Goal: Information Seeking & Learning: Learn about a topic

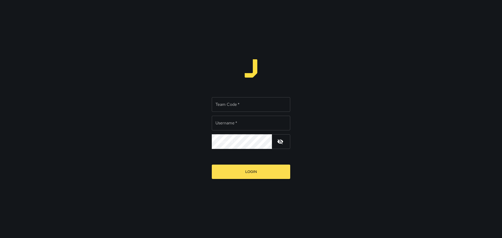
type input "*****"
click at [230, 106] on input "Team Code   *" at bounding box center [251, 104] width 78 height 15
type input "****"
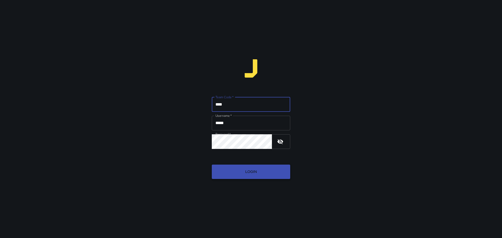
click at [246, 172] on button "Login" at bounding box center [251, 172] width 78 height 14
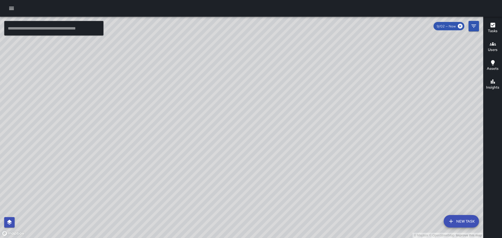
click at [285, 147] on div "© Mapbox © OpenStreetMap Improve this map" at bounding box center [241, 128] width 483 height 222
drag, startPoint x: 236, startPoint y: 149, endPoint x: 223, endPoint y: 114, distance: 37.3
click at [223, 114] on div "© Mapbox © OpenStreetMap Improve this map" at bounding box center [241, 128] width 483 height 222
click at [493, 25] on icon "button" at bounding box center [493, 25] width 6 height 6
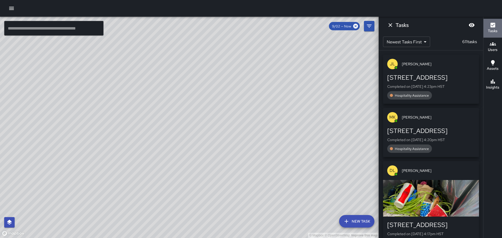
click at [494, 24] on icon "button" at bounding box center [493, 25] width 6 height 6
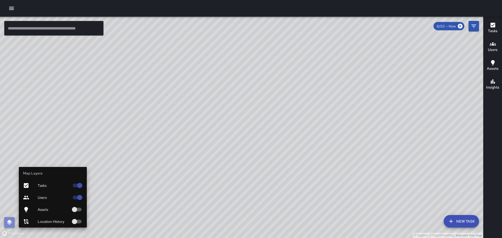
click at [11, 223] on icon "button" at bounding box center [9, 222] width 5 height 5
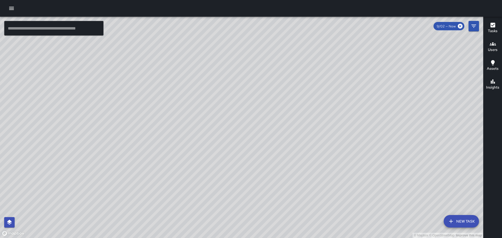
click at [492, 83] on icon "button" at bounding box center [493, 81] width 6 height 6
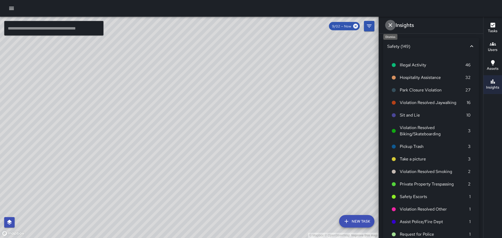
click at [390, 25] on icon "Dismiss" at bounding box center [391, 25] width 4 height 4
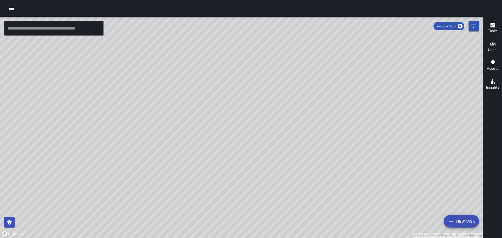
click at [450, 27] on span "9/02 — Now" at bounding box center [446, 26] width 25 height 4
click at [460, 26] on icon at bounding box center [461, 26] width 6 height 6
click at [443, 26] on span "9/02 — Now" at bounding box center [446, 26] width 25 height 4
click at [474, 27] on icon "Filters" at bounding box center [474, 26] width 6 height 6
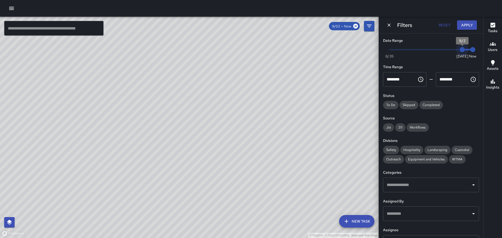
click at [462, 49] on span "9/2" at bounding box center [462, 49] width 5 height 5
click at [390, 104] on span "To Do" at bounding box center [390, 105] width 15 height 4
click at [409, 104] on span "Skipped" at bounding box center [409, 105] width 19 height 4
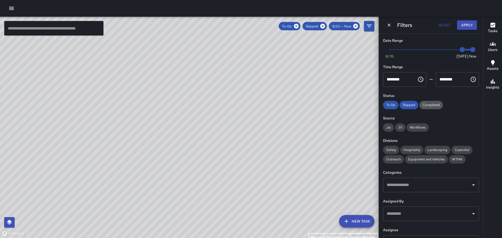
click at [435, 104] on span "Completed" at bounding box center [432, 105] width 24 height 4
click at [388, 128] on span "Jia" at bounding box center [388, 127] width 11 height 4
click at [393, 150] on span "Safety" at bounding box center [391, 150] width 16 height 4
drag, startPoint x: 410, startPoint y: 148, endPoint x: 423, endPoint y: 147, distance: 12.8
click at [410, 148] on div "Hospitality" at bounding box center [411, 150] width 23 height 8
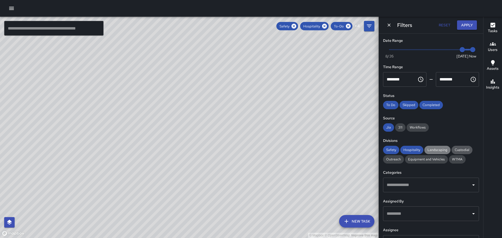
drag, startPoint x: 435, startPoint y: 148, endPoint x: 458, endPoint y: 148, distance: 22.5
click at [438, 148] on div "Landscaping" at bounding box center [438, 150] width 26 height 8
drag, startPoint x: 462, startPoint y: 148, endPoint x: 395, endPoint y: 161, distance: 68.0
click at [452, 149] on span "Custodial" at bounding box center [462, 150] width 21 height 4
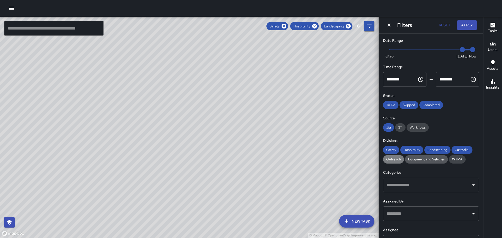
drag, startPoint x: 397, startPoint y: 159, endPoint x: 425, endPoint y: 157, distance: 27.6
click at [402, 157] on span "Outreach" at bounding box center [393, 159] width 21 height 4
drag, startPoint x: 425, startPoint y: 159, endPoint x: 430, endPoint y: 157, distance: 5.3
click at [425, 158] on span "Equipment and Vehicles" at bounding box center [426, 159] width 43 height 4
click at [455, 158] on span "WTMA" at bounding box center [457, 159] width 17 height 4
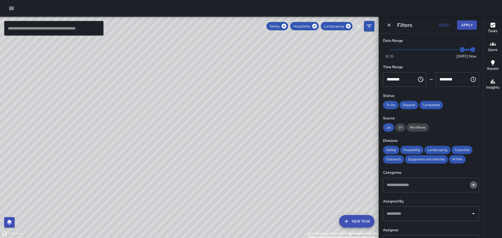
click at [471, 188] on icon "Open" at bounding box center [474, 185] width 6 height 6
click at [465, 24] on button "Apply" at bounding box center [467, 25] width 20 height 10
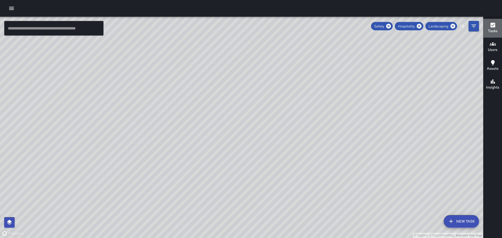
click at [492, 25] on icon "button" at bounding box center [493, 25] width 5 height 5
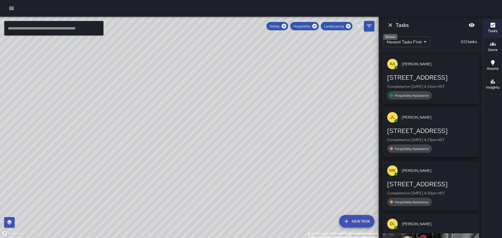
click at [391, 25] on icon "Dismiss" at bounding box center [391, 25] width 4 height 4
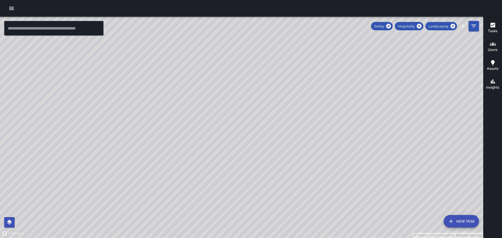
drag, startPoint x: 390, startPoint y: 26, endPoint x: 406, endPoint y: 26, distance: 16.5
click at [390, 26] on icon at bounding box center [389, 26] width 6 height 6
drag, startPoint x: 425, startPoint y: 25, endPoint x: 408, endPoint y: 26, distance: 17.1
click at [423, 26] on icon at bounding box center [424, 26] width 5 height 5
click at [399, 26] on icon at bounding box center [396, 26] width 5 height 5
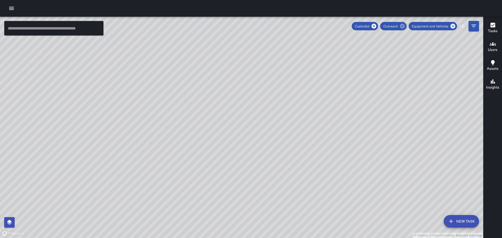
click at [402, 25] on icon at bounding box center [402, 26] width 5 height 5
click at [378, 23] on div "Custodial" at bounding box center [369, 26] width 26 height 8
drag, startPoint x: 380, startPoint y: 26, endPoint x: 409, endPoint y: 25, distance: 29.6
click at [380, 26] on icon at bounding box center [378, 26] width 5 height 5
drag, startPoint x: 427, startPoint y: 25, endPoint x: 414, endPoint y: 25, distance: 13.4
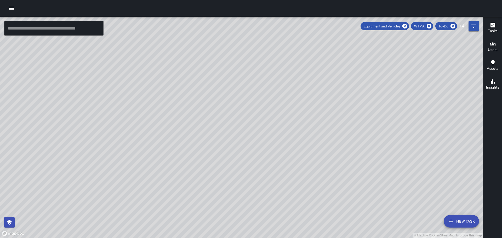
click at [425, 26] on div "WTMA" at bounding box center [422, 26] width 22 height 8
click at [404, 25] on icon at bounding box center [405, 26] width 5 height 5
click at [426, 25] on icon at bounding box center [426, 26] width 5 height 5
click at [395, 25] on icon at bounding box center [395, 26] width 5 height 5
click at [475, 25] on icon "Filters" at bounding box center [474, 26] width 5 height 3
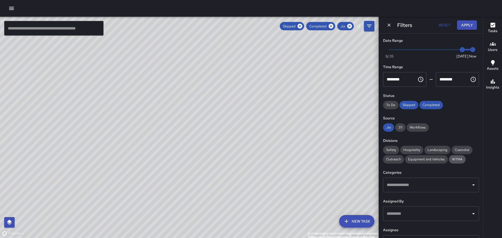
scroll to position [45, 0]
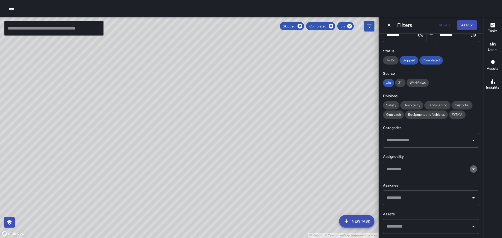
click at [472, 171] on icon "Open" at bounding box center [474, 169] width 6 height 6
drag, startPoint x: 346, startPoint y: 139, endPoint x: 430, endPoint y: 160, distance: 86.0
click at [359, 140] on div "© Mapbox © OpenStreetMap Improve this map" at bounding box center [189, 128] width 379 height 222
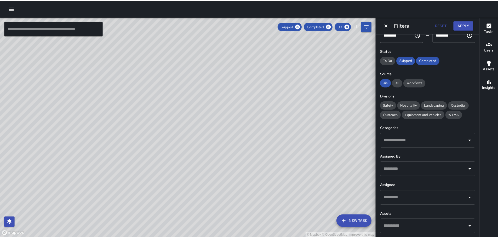
scroll to position [0, 0]
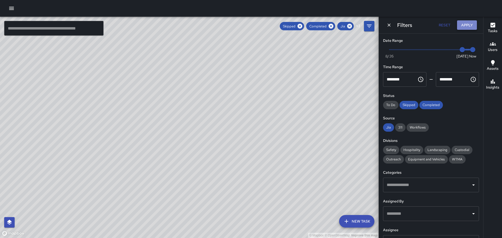
click at [470, 24] on button "Apply" at bounding box center [467, 25] width 20 height 10
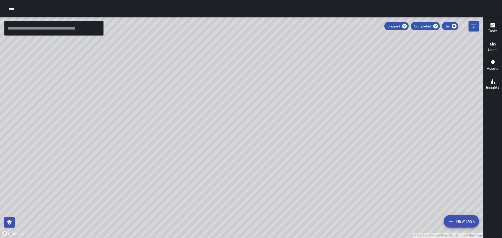
drag, startPoint x: 413, startPoint y: 112, endPoint x: 315, endPoint y: 127, distance: 99.7
click at [315, 128] on div "© Mapbox © OpenStreetMap Improve this map" at bounding box center [241, 128] width 483 height 222
click at [11, 8] on icon "button" at bounding box center [11, 8] width 5 height 3
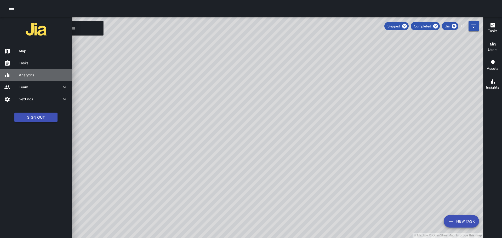
click at [31, 74] on h6 "Analytics" at bounding box center [43, 75] width 49 height 6
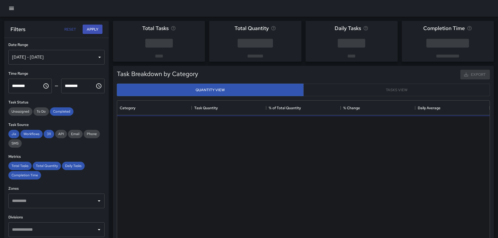
scroll to position [153, 369]
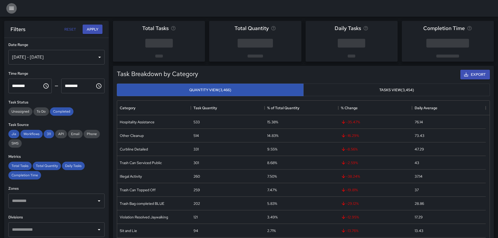
click at [10, 9] on icon "button" at bounding box center [11, 8] width 6 height 6
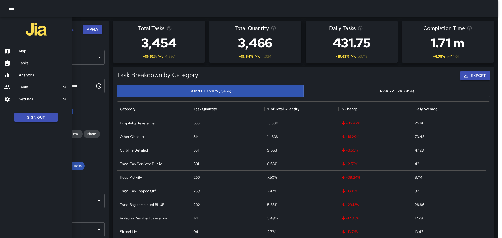
click at [22, 63] on h6 "Tasks" at bounding box center [43, 63] width 49 height 6
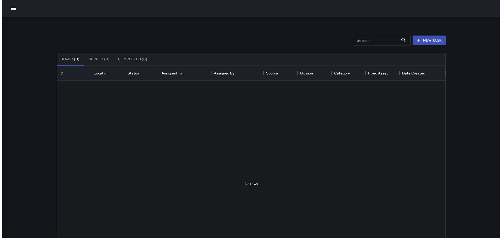
scroll to position [218, 385]
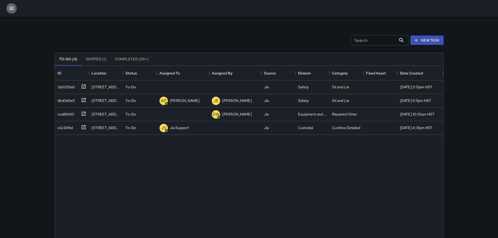
click at [11, 6] on icon "button" at bounding box center [11, 8] width 6 height 6
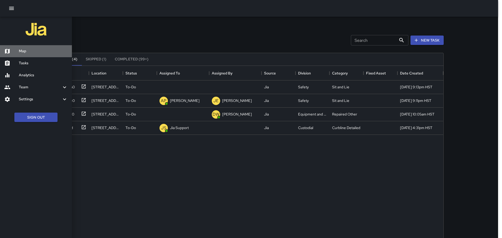
click at [19, 50] on h6 "Map" at bounding box center [43, 51] width 49 height 6
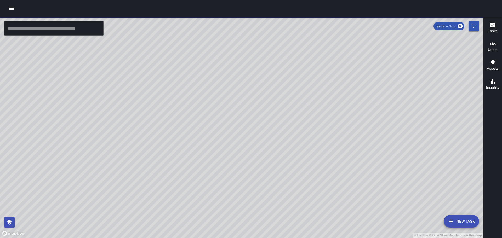
drag, startPoint x: 408, startPoint y: 121, endPoint x: 271, endPoint y: 104, distance: 137.7
click at [271, 104] on div "© Mapbox © OpenStreetMap Improve this map" at bounding box center [241, 128] width 483 height 222
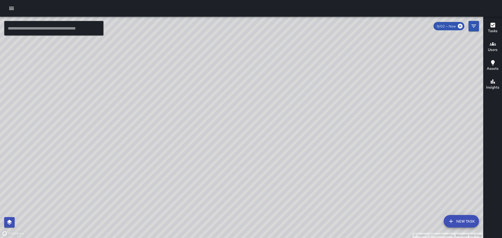
click at [215, 105] on div "© Mapbox © OpenStreetMap Improve this map" at bounding box center [241, 128] width 483 height 222
click at [274, 177] on div "© Mapbox © OpenStreetMap Improve this map AM [PERSON_NAME] [STREET_ADDRESS] Com…" at bounding box center [241, 128] width 483 height 222
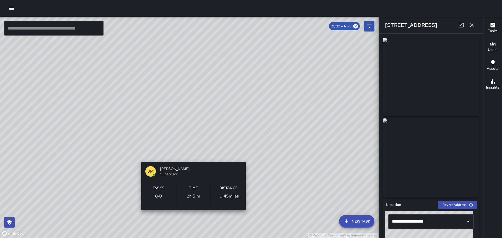
click at [192, 154] on div "© Mapbox © OpenStreetMap Improve this map [PERSON_NAME] [PERSON_NAME] Superviso…" at bounding box center [189, 128] width 379 height 222
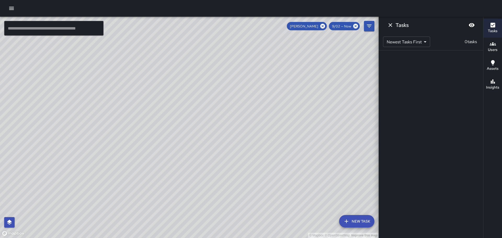
click at [419, 134] on div "Tasks Newest Tasks First * ​ 0 tasks" at bounding box center [431, 119] width 105 height 238
click at [390, 25] on icon "Dismiss" at bounding box center [391, 25] width 4 height 4
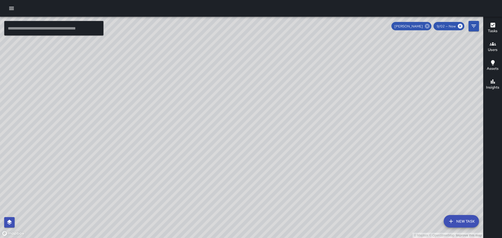
click at [427, 24] on icon at bounding box center [427, 26] width 5 height 5
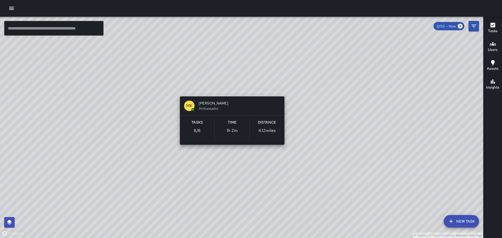
click at [230, 87] on div "© Mapbox © OpenStreetMap Improve this map MK [PERSON_NAME] Ambassador Tasks 8 /…" at bounding box center [241, 128] width 483 height 222
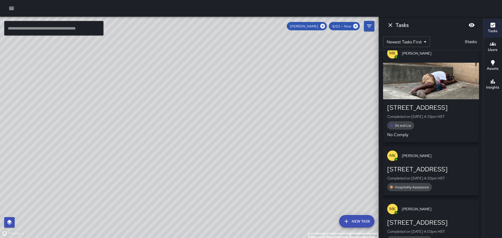
scroll to position [8, 0]
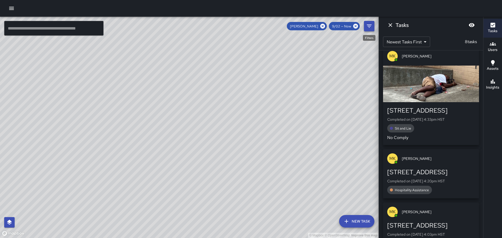
click at [369, 24] on icon "Filters" at bounding box center [369, 26] width 6 height 6
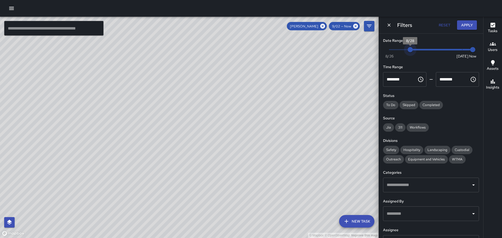
type input "*"
drag, startPoint x: 458, startPoint y: 50, endPoint x: 497, endPoint y: 57, distance: 39.4
click at [497, 57] on div "© Mapbox © OpenStreetMap Improve this map ​ New Task [PERSON_NAME] 9/02 — Now M…" at bounding box center [251, 128] width 502 height 222
click at [391, 104] on span "To Do" at bounding box center [390, 105] width 15 height 4
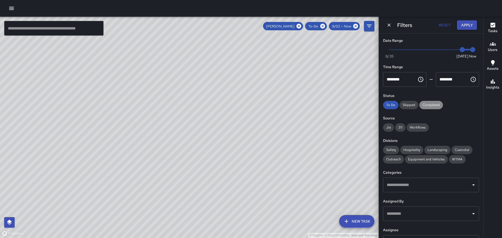
click at [434, 106] on span "Completed" at bounding box center [432, 105] width 24 height 4
click at [407, 105] on span "Skipped" at bounding box center [409, 105] width 19 height 4
click at [388, 127] on span "Jia" at bounding box center [388, 127] width 11 height 4
click at [401, 128] on span "311" at bounding box center [400, 127] width 10 height 4
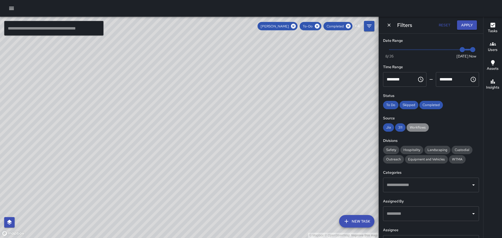
click at [416, 126] on span "Workflows" at bounding box center [418, 127] width 22 height 4
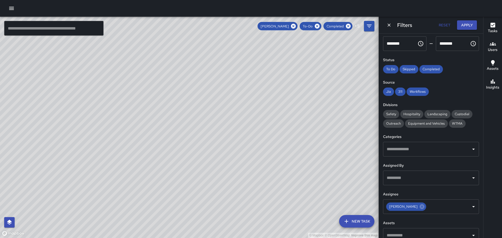
scroll to position [45, 0]
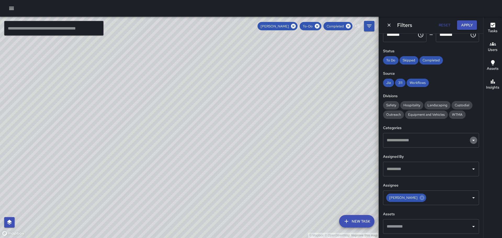
click at [472, 141] on icon "Open" at bounding box center [474, 140] width 6 height 6
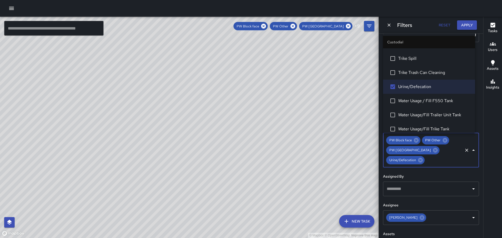
scroll to position [419, 0]
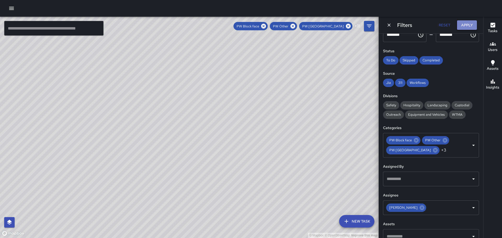
click at [465, 23] on button "Apply" at bounding box center [467, 25] width 20 height 10
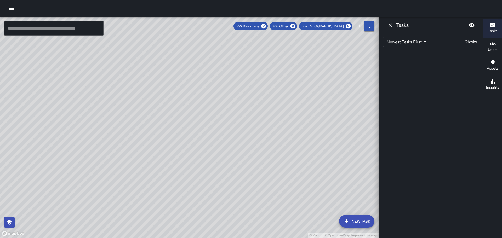
click at [326, 112] on div "© Mapbox © OpenStreetMap Improve this map" at bounding box center [189, 128] width 379 height 222
click at [493, 44] on icon "button" at bounding box center [493, 44] width 6 height 6
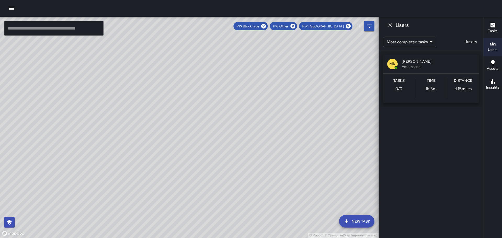
click at [390, 26] on icon "Dismiss" at bounding box center [391, 25] width 4 height 4
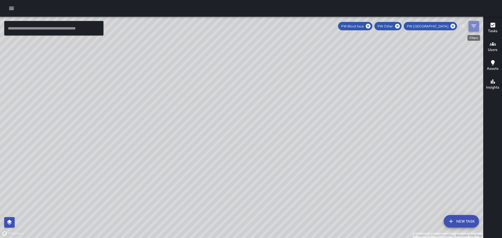
click at [475, 25] on icon "Filters" at bounding box center [474, 26] width 5 height 3
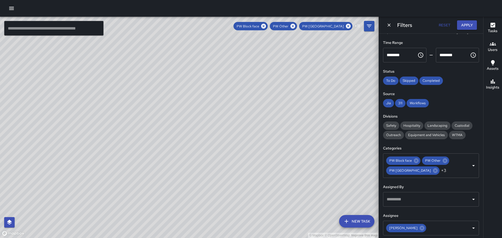
scroll to position [0, 0]
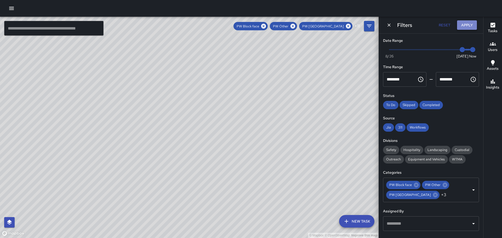
click at [471, 25] on button "Apply" at bounding box center [467, 25] width 20 height 10
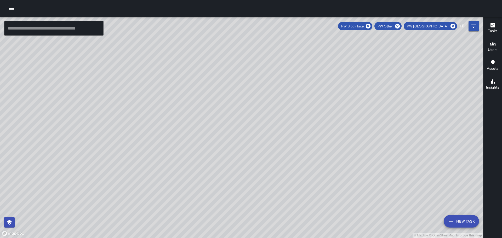
drag, startPoint x: 325, startPoint y: 94, endPoint x: 333, endPoint y: 151, distance: 57.5
click at [339, 166] on div "© Mapbox © OpenStreetMap Improve this map" at bounding box center [241, 128] width 483 height 222
click at [493, 83] on icon "button" at bounding box center [493, 82] width 4 height 4
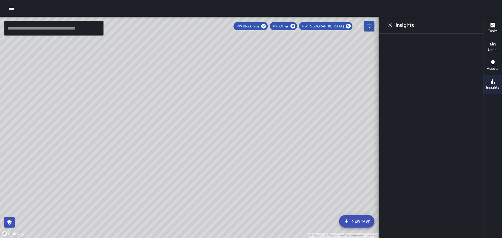
click at [492, 63] on icon "button" at bounding box center [493, 62] width 4 height 5
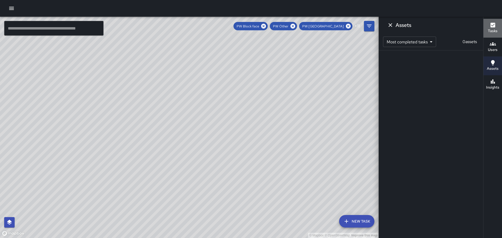
click at [493, 25] on icon "button" at bounding box center [493, 25] width 5 height 5
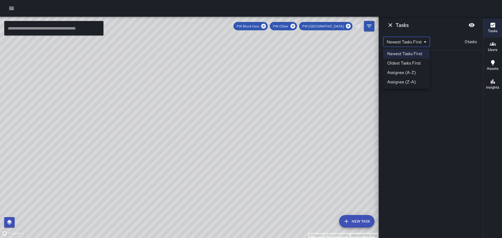
click at [427, 40] on body "© Mapbox © OpenStreetMap Improve this map ​ New Task PW Block face PW Other PW …" at bounding box center [251, 119] width 502 height 238
click at [405, 54] on li "Newest Tasks First" at bounding box center [406, 53] width 47 height 9
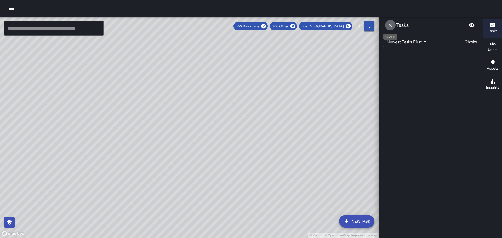
click at [389, 23] on icon "Dismiss" at bounding box center [390, 25] width 6 height 6
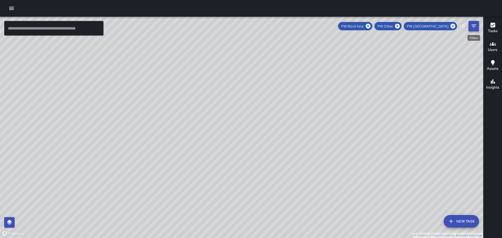
click at [474, 25] on icon "Filters" at bounding box center [474, 26] width 5 height 3
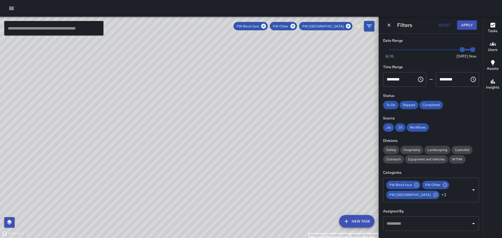
click at [473, 78] on icon "Choose time, selected time is 11:59 PM" at bounding box center [474, 79] width 2 height 2
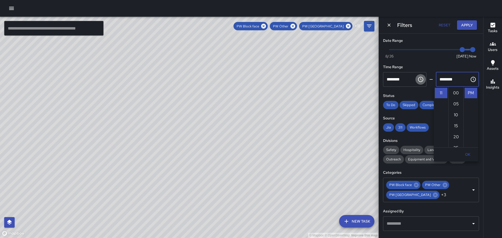
click at [421, 79] on icon "Choose time, selected time is 12:00 AM" at bounding box center [420, 79] width 5 height 5
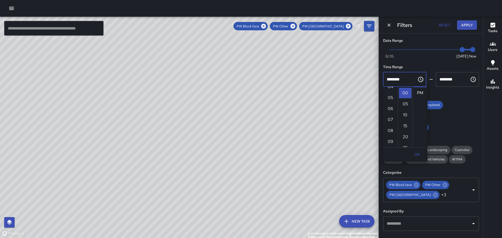
scroll to position [52, 0]
click at [391, 107] on li "06" at bounding box center [390, 106] width 13 height 10
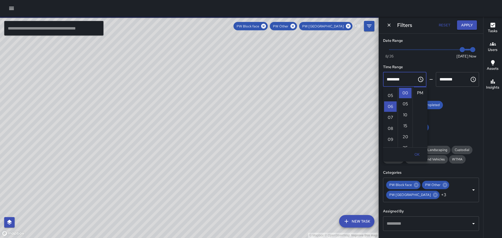
scroll to position [66, 0]
click at [420, 92] on li "PM" at bounding box center [420, 93] width 13 height 10
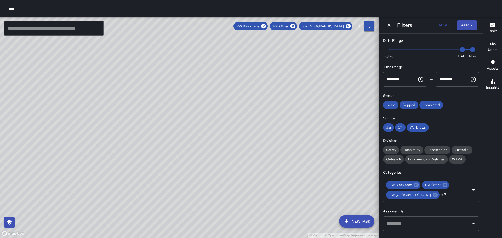
click at [421, 79] on icon "Choose time, selected time is 6:00 PM" at bounding box center [422, 79] width 2 height 2
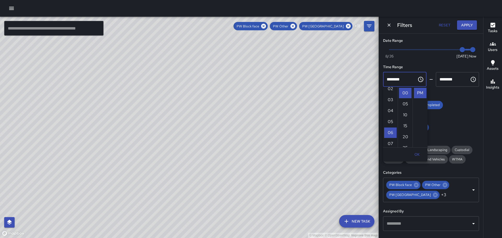
scroll to position [52, 0]
click at [391, 108] on li "06" at bounding box center [390, 106] width 13 height 10
click at [423, 93] on li "PM" at bounding box center [420, 93] width 13 height 10
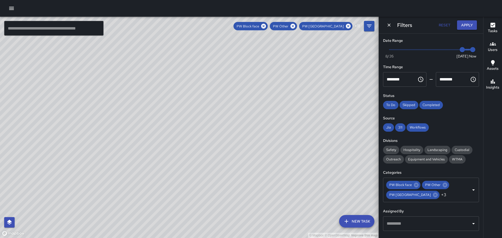
click at [419, 79] on icon "Choose time, selected time is 6:00 PM" at bounding box center [421, 79] width 6 height 6
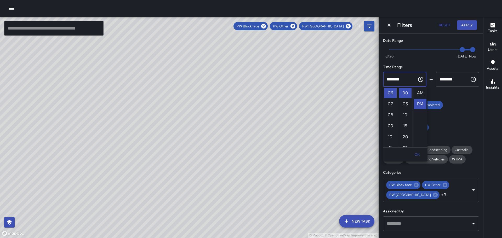
scroll to position [11, 0]
click at [419, 154] on button "OK" at bounding box center [417, 155] width 17 height 10
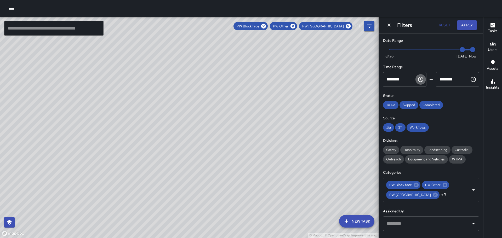
click at [418, 78] on icon "Choose time, selected time is 6:00 PM" at bounding box center [421, 79] width 6 height 6
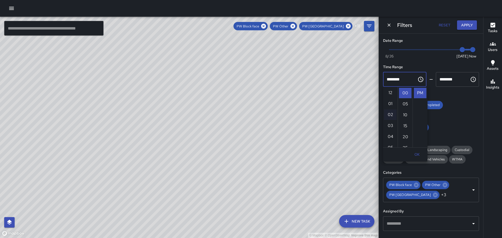
scroll to position [0, 0]
click at [394, 91] on li "12" at bounding box center [390, 93] width 13 height 10
click at [421, 92] on li "AM" at bounding box center [420, 93] width 13 height 10
type input "********"
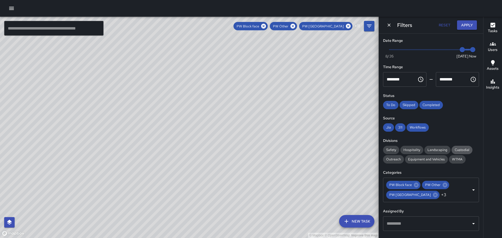
click at [459, 149] on span "Custodial" at bounding box center [462, 150] width 21 height 4
click at [466, 22] on button "Apply" at bounding box center [467, 25] width 20 height 10
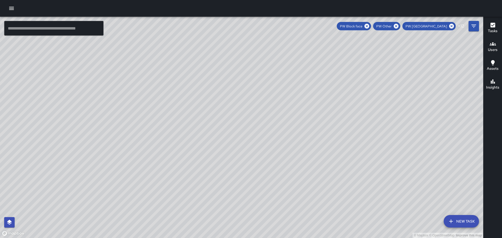
drag, startPoint x: 280, startPoint y: 70, endPoint x: 301, endPoint y: 110, distance: 45.0
click at [296, 114] on div "© Mapbox © OpenStreetMap Improve this map" at bounding box center [241, 128] width 483 height 222
click at [472, 23] on button "Filters" at bounding box center [474, 26] width 10 height 10
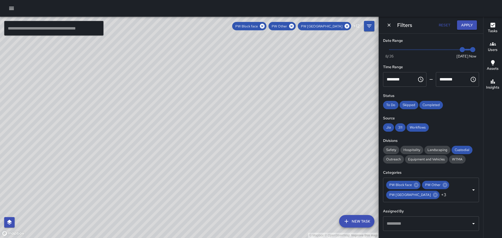
click at [500, 104] on div "Tasks Users Assets Insights" at bounding box center [492, 128] width 19 height 222
click at [391, 25] on icon "Dismiss" at bounding box center [389, 24] width 5 height 5
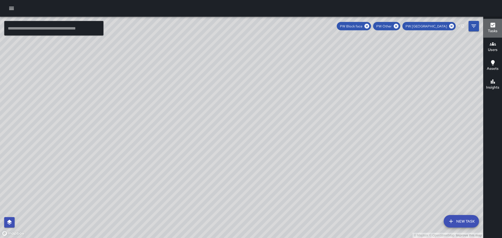
click at [494, 26] on icon "button" at bounding box center [493, 25] width 5 height 5
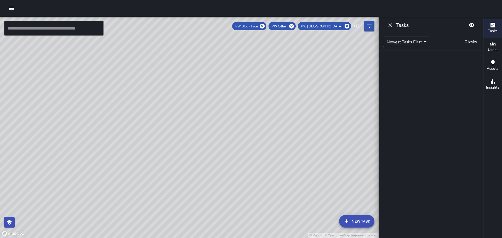
click at [396, 24] on h6 "Tasks" at bounding box center [402, 25] width 13 height 8
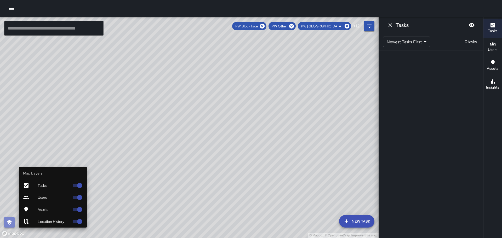
click at [7, 221] on icon "button" at bounding box center [9, 222] width 6 height 6
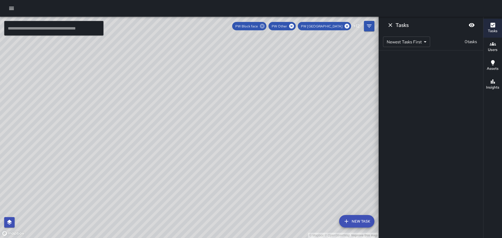
click at [263, 26] on icon at bounding box center [262, 26] width 5 height 5
click at [251, 24] on icon at bounding box center [252, 26] width 5 height 5
drag, startPoint x: 242, startPoint y: 25, endPoint x: 272, endPoint y: 24, distance: 30.3
click at [244, 25] on icon at bounding box center [241, 26] width 5 height 5
click at [231, 25] on icon at bounding box center [228, 26] width 5 height 5
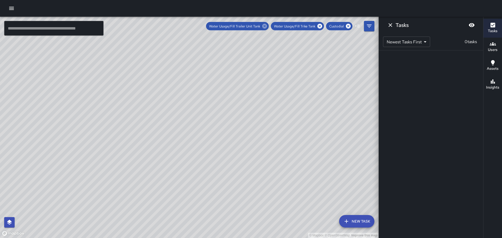
click at [264, 26] on icon at bounding box center [264, 26] width 5 height 5
click at [280, 26] on icon at bounding box center [278, 26] width 5 height 5
click at [285, 25] on icon at bounding box center [283, 26] width 6 height 6
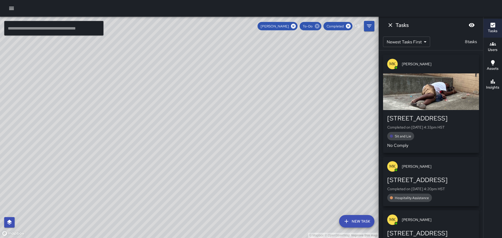
click at [320, 26] on icon at bounding box center [317, 26] width 5 height 5
click at [292, 24] on icon at bounding box center [291, 26] width 5 height 5
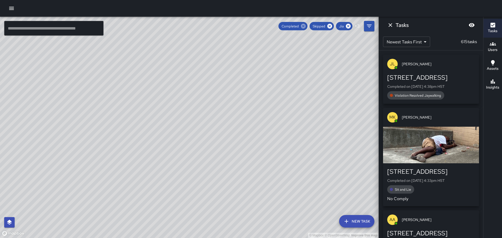
click at [303, 25] on icon at bounding box center [304, 26] width 6 height 6
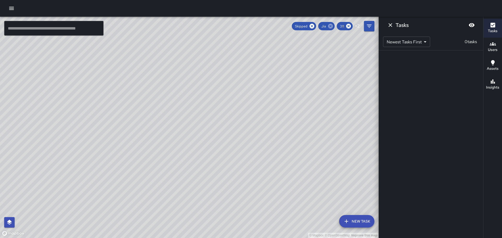
click at [331, 25] on icon at bounding box center [330, 26] width 5 height 5
click at [303, 25] on icon at bounding box center [302, 26] width 5 height 5
click at [324, 26] on icon at bounding box center [322, 26] width 5 height 5
click at [324, 26] on icon at bounding box center [323, 26] width 6 height 6
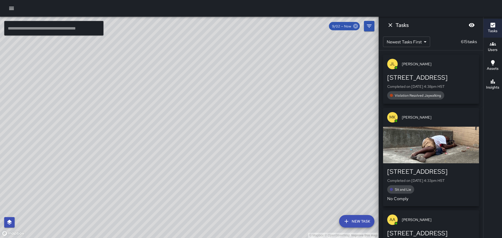
click at [357, 25] on icon at bounding box center [355, 26] width 5 height 5
click at [370, 24] on icon "Filters" at bounding box center [369, 26] width 6 height 6
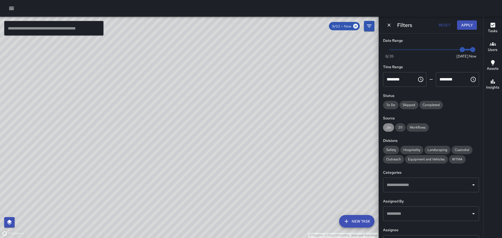
drag, startPoint x: 391, startPoint y: 127, endPoint x: 411, endPoint y: 120, distance: 21.8
click at [392, 126] on span "Jia" at bounding box center [388, 127] width 11 height 4
drag, startPoint x: 418, startPoint y: 127, endPoint x: 430, endPoint y: 109, distance: 22.1
click at [418, 127] on span "Workflows" at bounding box center [418, 127] width 22 height 4
click at [431, 104] on span "Completed" at bounding box center [432, 105] width 24 height 4
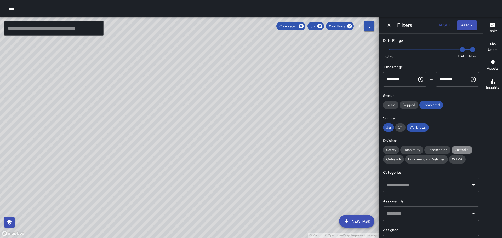
click at [461, 150] on span "Custodial" at bounding box center [462, 150] width 21 height 4
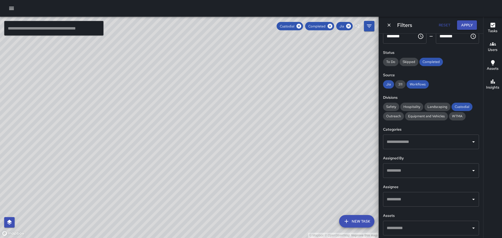
scroll to position [45, 0]
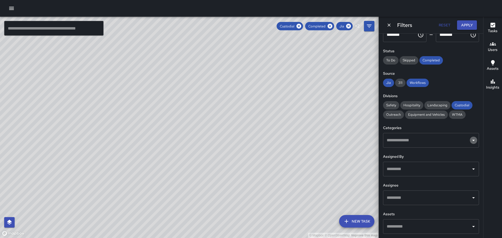
click at [471, 141] on icon "Open" at bounding box center [474, 140] width 6 height 6
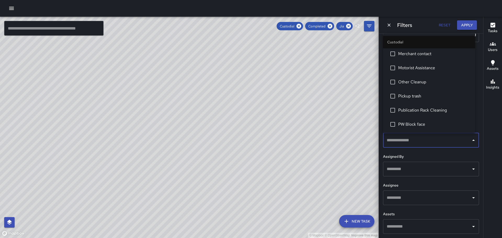
scroll to position [183, 0]
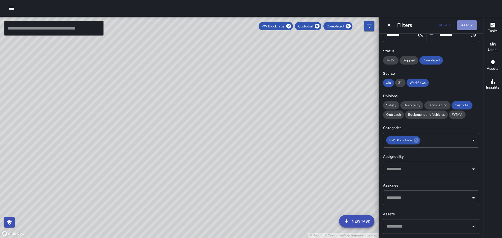
click at [469, 24] on button "Apply" at bounding box center [467, 25] width 20 height 10
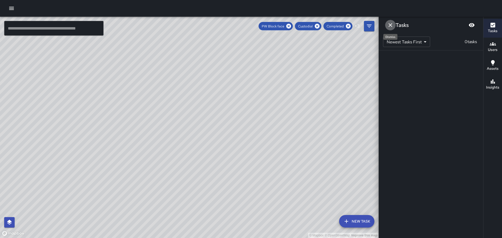
click at [390, 23] on icon "Dismiss" at bounding box center [390, 25] width 6 height 6
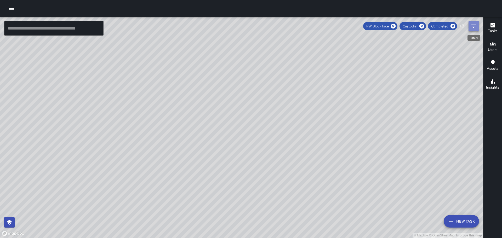
click at [474, 23] on button "Filters" at bounding box center [474, 26] width 10 height 10
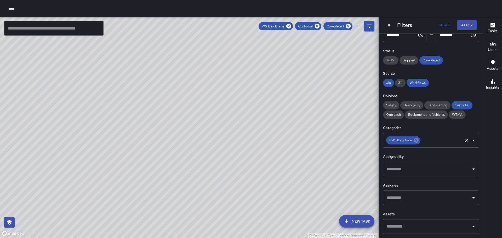
click at [471, 142] on icon "Open" at bounding box center [474, 140] width 6 height 6
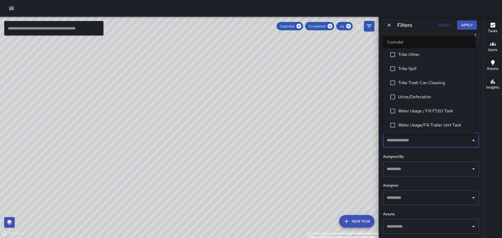
scroll to position [398, 0]
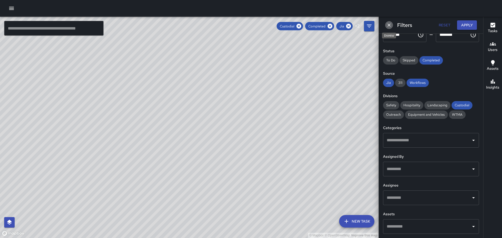
click at [390, 25] on icon "Dismiss" at bounding box center [389, 25] width 3 height 3
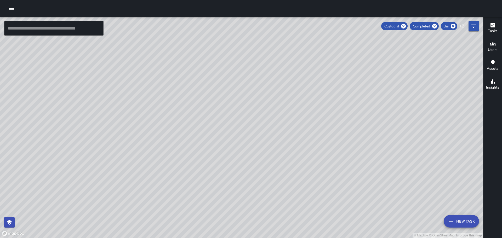
click at [494, 24] on icon "button" at bounding box center [493, 25] width 5 height 5
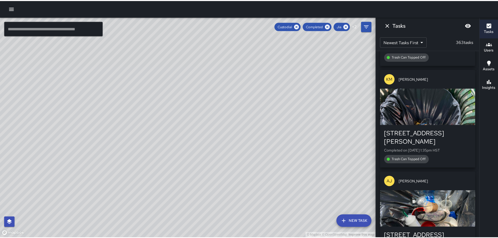
scroll to position [1936, 0]
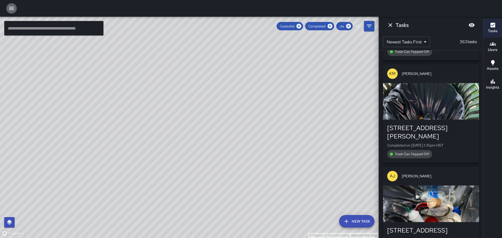
click at [13, 8] on icon "button" at bounding box center [11, 8] width 6 height 6
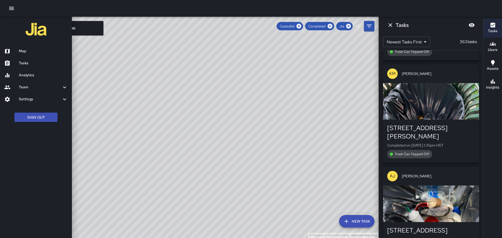
click at [35, 75] on h6 "Analytics" at bounding box center [43, 75] width 49 height 6
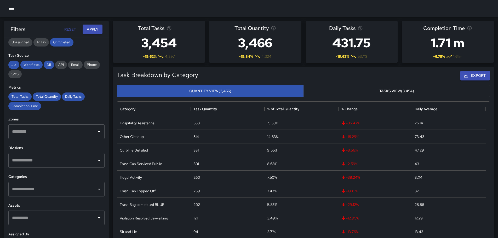
scroll to position [97, 0]
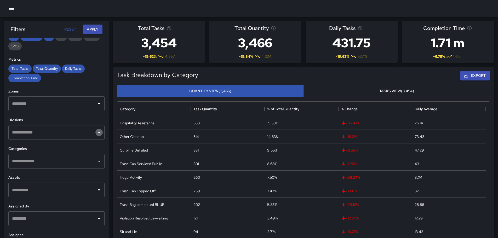
click at [97, 132] on icon "Open" at bounding box center [99, 132] width 6 height 6
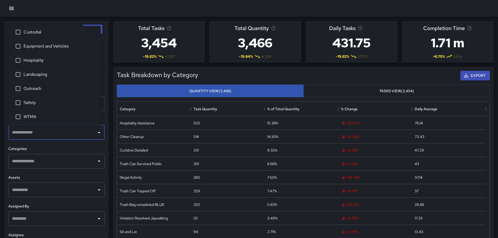
scroll to position [4, 0]
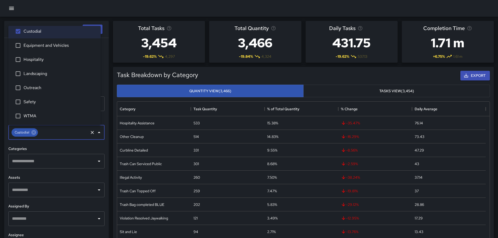
click at [98, 132] on icon "Close" at bounding box center [99, 132] width 3 height 1
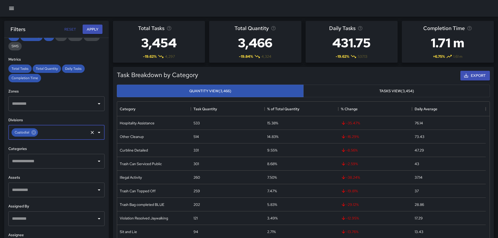
click at [96, 160] on icon "Open" at bounding box center [99, 161] width 6 height 6
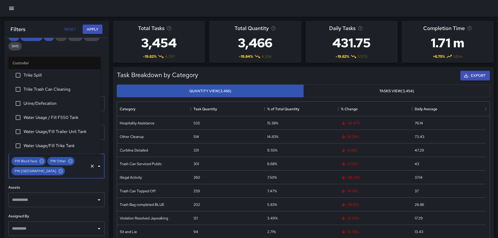
scroll to position [398, 0]
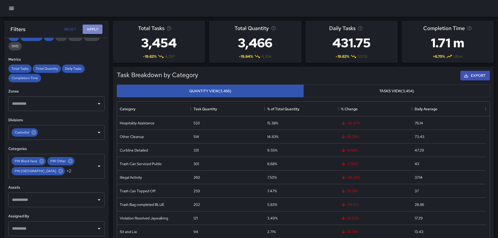
click at [93, 30] on button "Apply" at bounding box center [93, 30] width 20 height 10
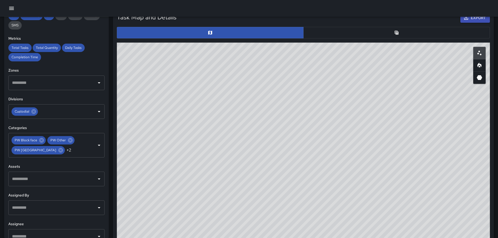
scroll to position [266, 0]
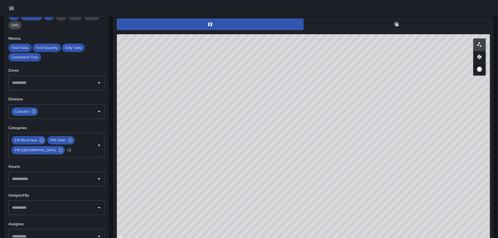
drag, startPoint x: 267, startPoint y: 203, endPoint x: 271, endPoint y: 78, distance: 125.7
click at [271, 78] on div "© Mapbox © OpenStreetMap Improve this map" at bounding box center [303, 138] width 373 height 209
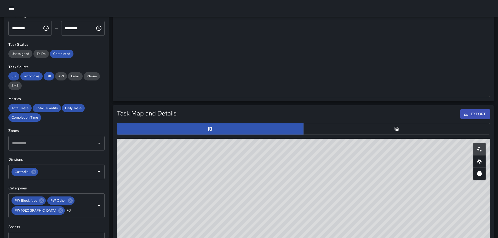
scroll to position [0, 0]
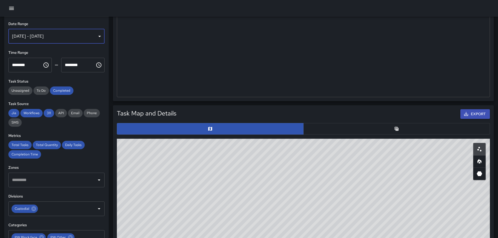
click at [96, 37] on div "[DATE] - [DATE]" at bounding box center [56, 36] width 96 height 15
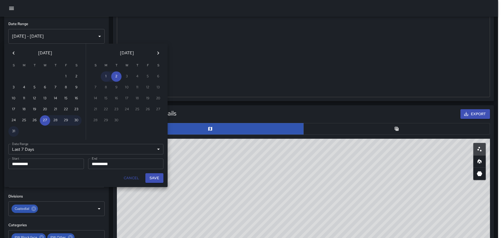
click at [107, 75] on button "1" at bounding box center [106, 76] width 10 height 10
type input "******"
click at [118, 76] on button "2" at bounding box center [116, 76] width 10 height 10
click at [106, 77] on button "1" at bounding box center [106, 76] width 10 height 10
click at [117, 77] on button "2" at bounding box center [116, 76] width 10 height 10
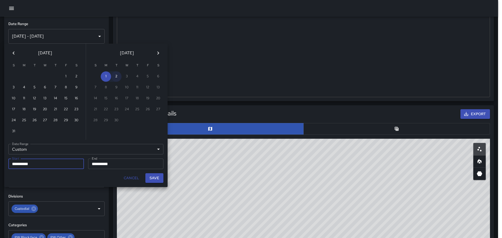
click at [117, 77] on button "2" at bounding box center [116, 76] width 10 height 10
type input "**********"
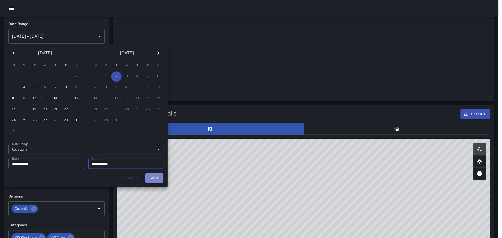
click at [160, 178] on button "Save" at bounding box center [154, 178] width 18 height 10
type input "**********"
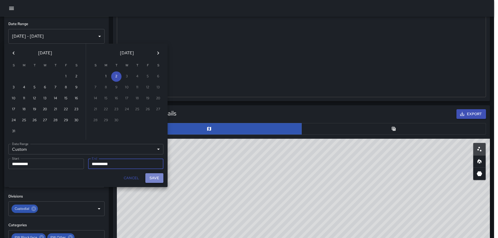
scroll to position [4, 4]
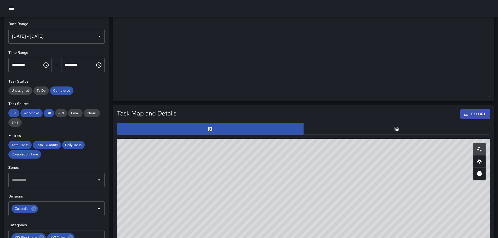
drag, startPoint x: 311, startPoint y: 192, endPoint x: 307, endPoint y: 105, distance: 87.7
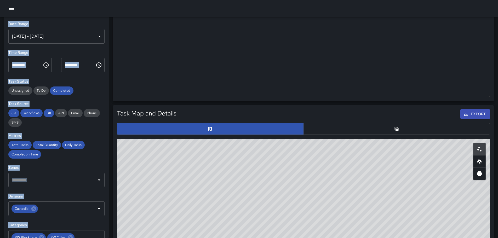
drag, startPoint x: 314, startPoint y: 77, endPoint x: 300, endPoint y: 20, distance: 59.1
click at [300, 12] on div "**********" at bounding box center [249, 208] width 498 height 739
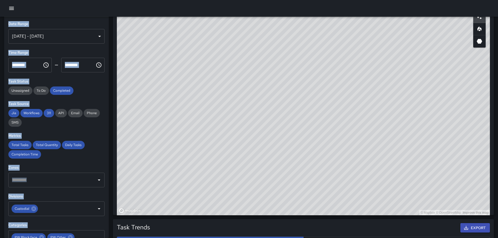
scroll to position [298, 0]
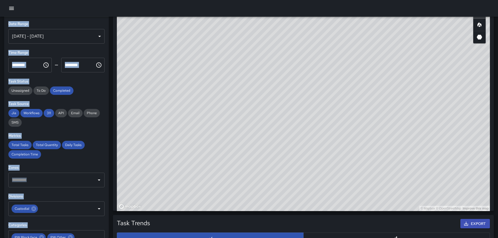
click at [253, 110] on div "© Mapbox © OpenStreetMap Improve this map" at bounding box center [303, 106] width 373 height 209
click at [214, 97] on div "© Mapbox © OpenStreetMap Improve this map" at bounding box center [303, 106] width 373 height 209
click at [216, 97] on div "© Mapbox © OpenStreetMap Improve this map" at bounding box center [303, 106] width 373 height 209
drag, startPoint x: 346, startPoint y: 142, endPoint x: 293, endPoint y: 91, distance: 73.8
click at [293, 91] on div "© Mapbox © OpenStreetMap Improve this map" at bounding box center [303, 106] width 373 height 209
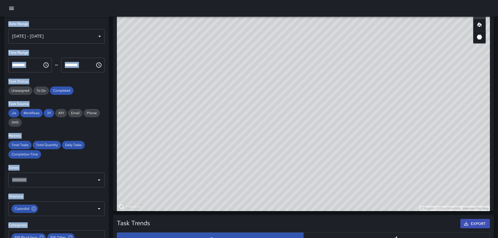
drag, startPoint x: 392, startPoint y: 131, endPoint x: 389, endPoint y: 153, distance: 21.6
click at [389, 153] on div "© Mapbox © OpenStreetMap Improve this map" at bounding box center [303, 106] width 373 height 209
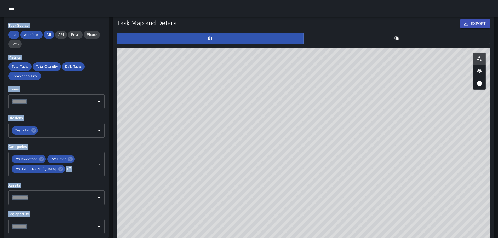
scroll to position [255, 0]
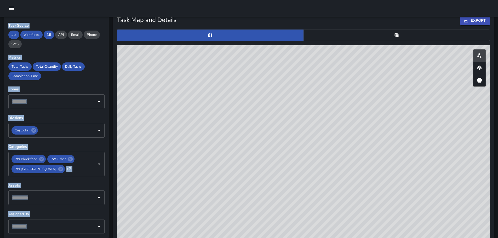
click at [387, 37] on button "button" at bounding box center [396, 36] width 187 height 12
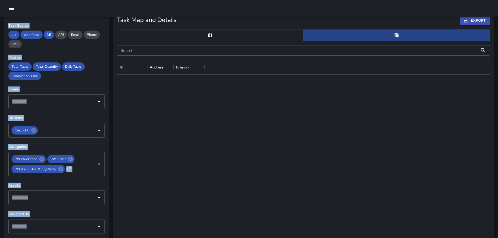
scroll to position [4, 4]
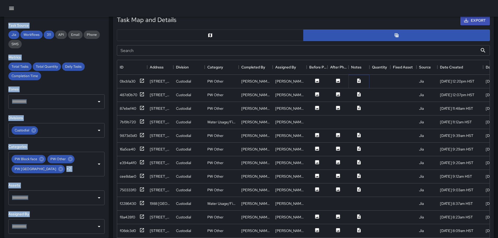
click at [357, 79] on icon at bounding box center [359, 80] width 5 height 5
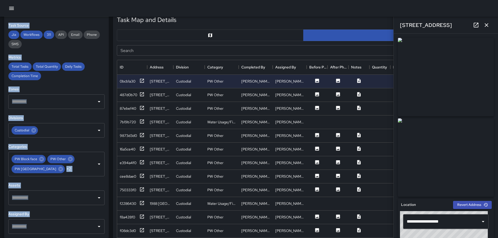
click at [486, 23] on icon "button" at bounding box center [487, 25] width 6 height 6
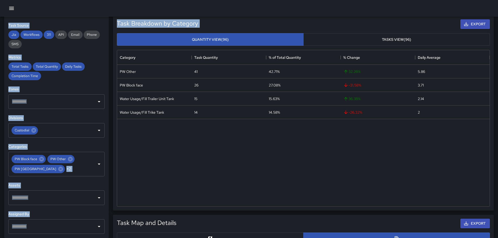
scroll to position [48, 0]
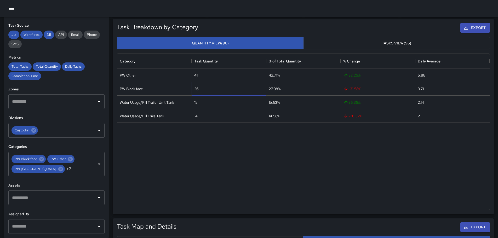
click at [197, 90] on div "26" at bounding box center [196, 88] width 4 height 5
click at [219, 138] on div "PW Other 41 42.71% 32.26 % 5.86 PW Block face 26 27.08% -31.58 % 3.71 Water Usa…" at bounding box center [303, 140] width 373 height 142
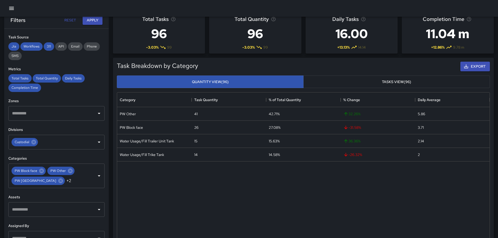
scroll to position [0, 0]
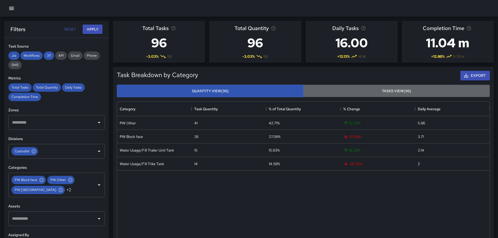
click at [389, 91] on button "Tasks View (96)" at bounding box center [396, 91] width 187 height 13
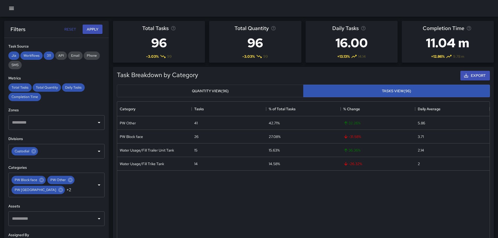
click at [220, 92] on button "Quantity View (96)" at bounding box center [210, 91] width 187 height 13
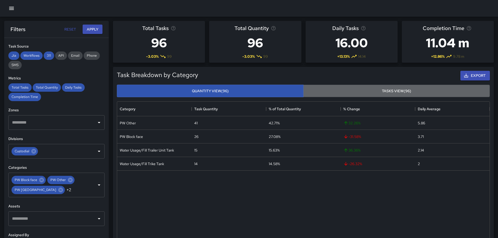
click at [385, 88] on button "Tasks View (96)" at bounding box center [396, 91] width 187 height 13
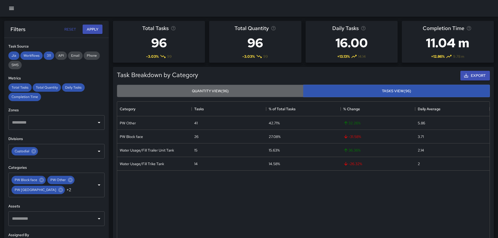
click at [217, 90] on button "Quantity View (96)" at bounding box center [210, 91] width 187 height 13
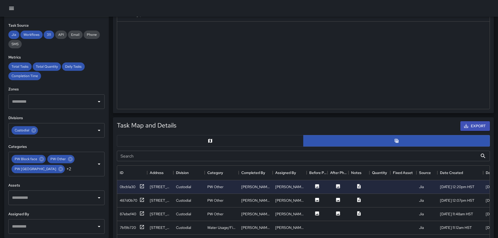
scroll to position [151, 0]
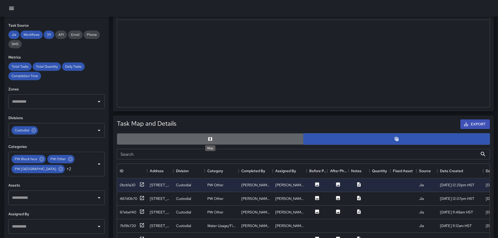
click at [211, 140] on icon "Map" at bounding box center [210, 139] width 5 height 5
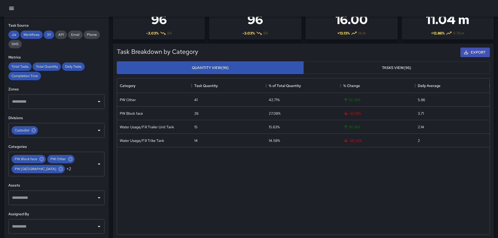
scroll to position [18, 0]
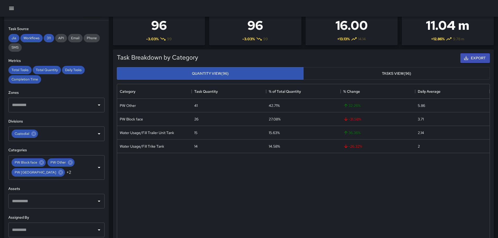
drag, startPoint x: 404, startPoint y: 72, endPoint x: 389, endPoint y: 71, distance: 15.3
click at [397, 71] on button "Tasks View (96)" at bounding box center [396, 73] width 187 height 13
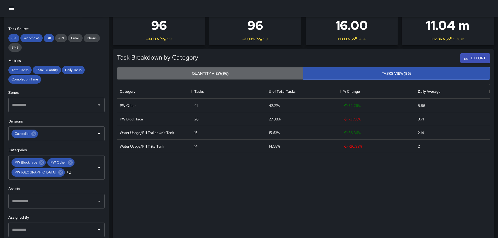
click at [256, 69] on button "Quantity View (96)" at bounding box center [210, 73] width 187 height 13
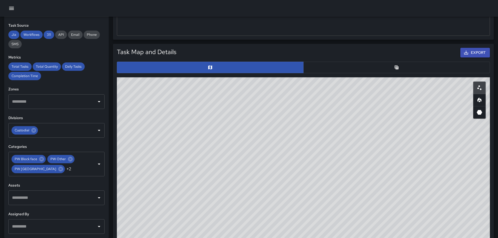
scroll to position [218, 0]
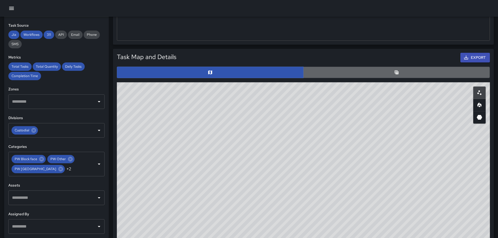
click at [376, 68] on button "button" at bounding box center [396, 73] width 187 height 12
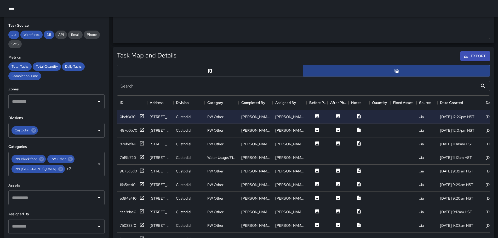
scroll to position [206, 0]
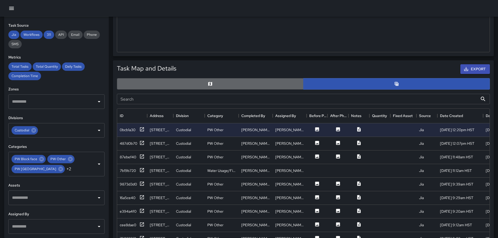
click at [197, 89] on button "button" at bounding box center [210, 84] width 187 height 12
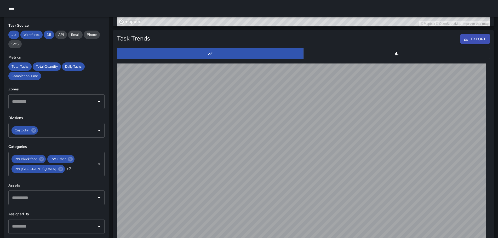
scroll to position [475, 0]
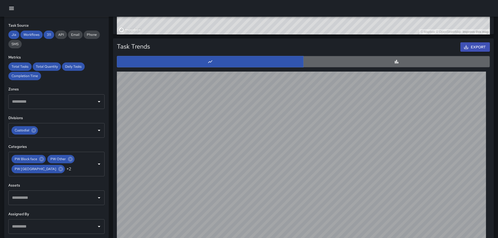
click at [390, 66] on button "button" at bounding box center [396, 62] width 187 height 12
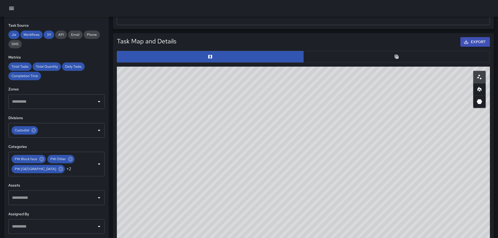
scroll to position [232, 0]
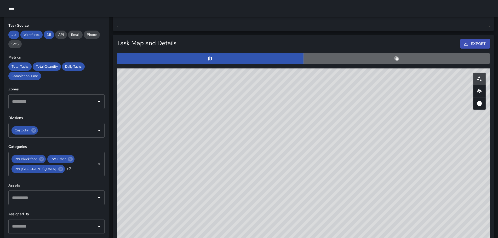
click at [376, 63] on button "button" at bounding box center [396, 59] width 187 height 12
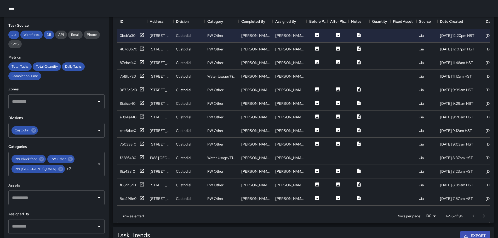
scroll to position [296, 0]
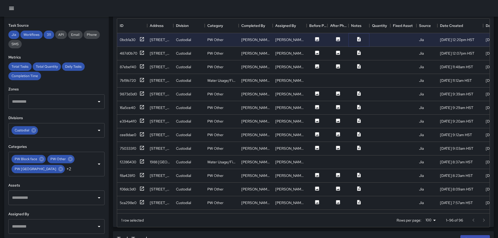
click at [359, 39] on icon at bounding box center [359, 39] width 5 height 5
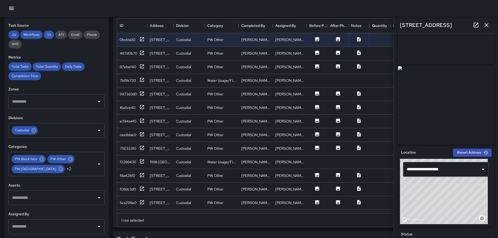
scroll to position [0, 0]
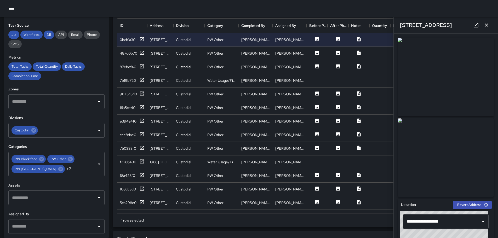
click at [487, 23] on icon "button" at bounding box center [487, 25] width 6 height 6
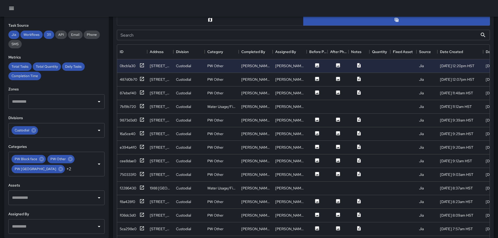
scroll to position [244, 0]
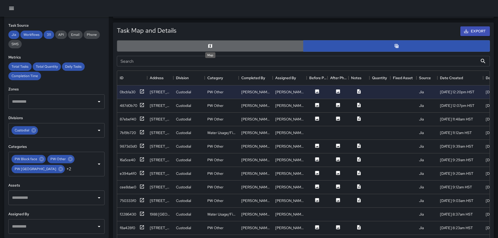
click at [211, 45] on icon "Map" at bounding box center [210, 45] width 5 height 5
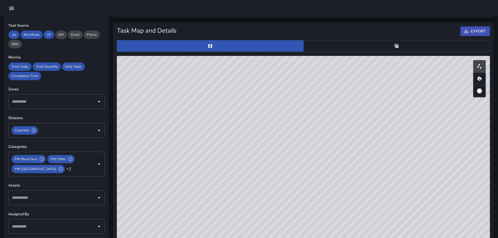
drag, startPoint x: 391, startPoint y: 79, endPoint x: 362, endPoint y: 125, distance: 54.8
click at [366, 127] on div "© Mapbox © OpenStreetMap Improve this map" at bounding box center [303, 160] width 373 height 209
drag, startPoint x: 335, startPoint y: 103, endPoint x: 261, endPoint y: 133, distance: 79.4
click at [269, 141] on div "© Mapbox © OpenStreetMap Improve this map" at bounding box center [303, 160] width 373 height 209
drag, startPoint x: 211, startPoint y: 140, endPoint x: 281, endPoint y: 105, distance: 78.9
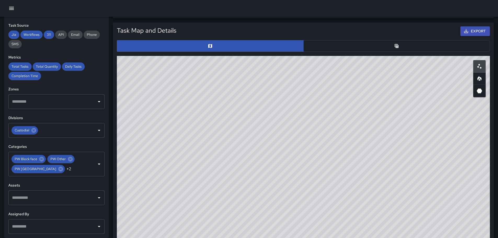
click at [281, 105] on div "© Mapbox © OpenStreetMap Improve this map" at bounding box center [303, 160] width 373 height 209
click at [251, 148] on div "© Mapbox © OpenStreetMap Improve this map" at bounding box center [303, 160] width 373 height 209
click at [246, 140] on div "© Mapbox © OpenStreetMap Improve this map" at bounding box center [303, 160] width 373 height 209
click at [306, 192] on div "© Mapbox © OpenStreetMap Improve this map" at bounding box center [303, 160] width 373 height 209
drag, startPoint x: 306, startPoint y: 192, endPoint x: 311, endPoint y: 189, distance: 5.4
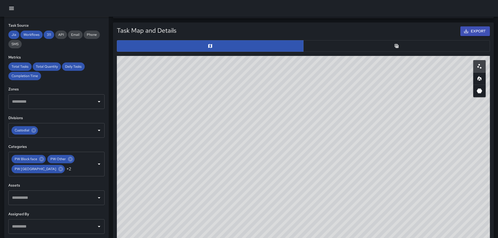
click at [311, 189] on div "© Mapbox © OpenStreetMap Improve this map" at bounding box center [303, 160] width 373 height 209
click at [388, 47] on button "button" at bounding box center [396, 46] width 187 height 12
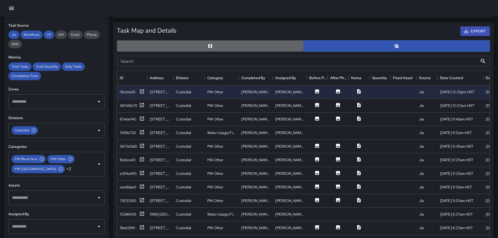
click at [214, 48] on button "button" at bounding box center [210, 46] width 187 height 12
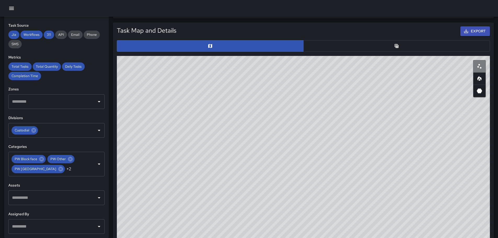
click at [480, 61] on button "button" at bounding box center [479, 66] width 13 height 13
click at [479, 78] on icon "Heatmap" at bounding box center [480, 78] width 4 height 5
click at [481, 89] on icon "3D Heatmap" at bounding box center [479, 91] width 5 height 5
drag, startPoint x: 441, startPoint y: 177, endPoint x: 388, endPoint y: 93, distance: 99.5
click at [389, 92] on div "© Mapbox © OpenStreetMap Improve this map" at bounding box center [303, 160] width 373 height 209
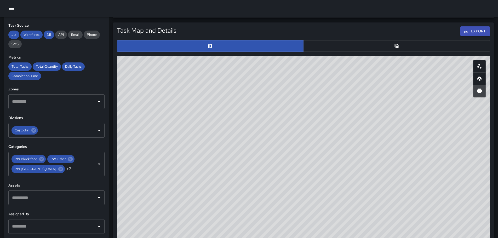
click at [285, 160] on div "© Mapbox © OpenStreetMap Improve this map" at bounding box center [303, 160] width 373 height 209
click at [482, 65] on icon "Scatterplot" at bounding box center [480, 66] width 6 height 6
drag, startPoint x: 380, startPoint y: 112, endPoint x: 362, endPoint y: 140, distance: 33.1
click at [364, 141] on div "© Mapbox © OpenStreetMap Improve this map" at bounding box center [303, 160] width 373 height 209
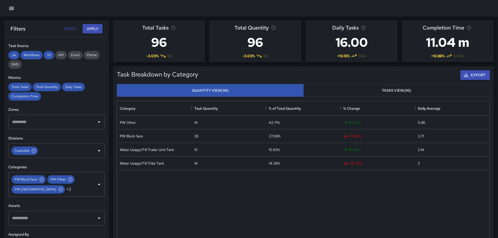
scroll to position [0, 0]
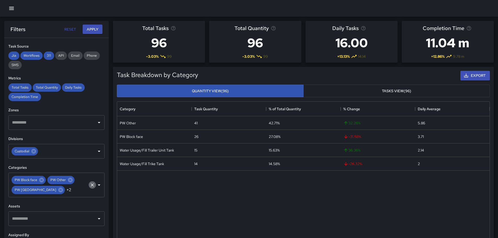
click at [90, 188] on icon "Clear" at bounding box center [92, 185] width 5 height 5
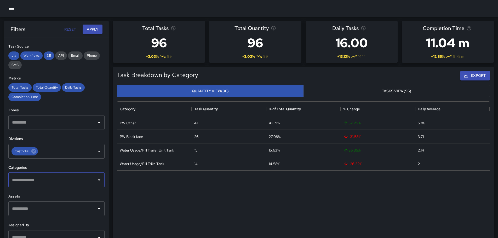
click at [97, 179] on icon "Open" at bounding box center [99, 180] width 6 height 6
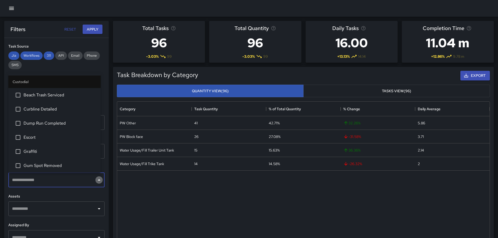
click at [96, 178] on icon "Close" at bounding box center [99, 180] width 6 height 6
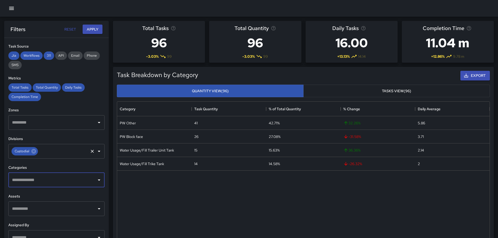
click at [98, 151] on icon "Open" at bounding box center [99, 151] width 3 height 1
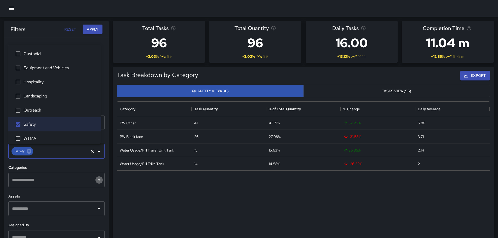
click at [98, 180] on icon "Open" at bounding box center [99, 180] width 3 height 1
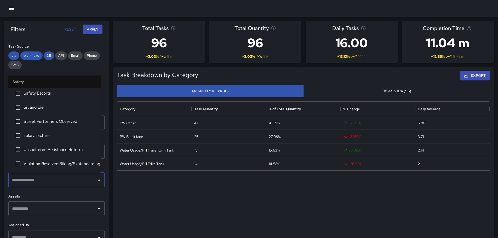
scroll to position [262, 0]
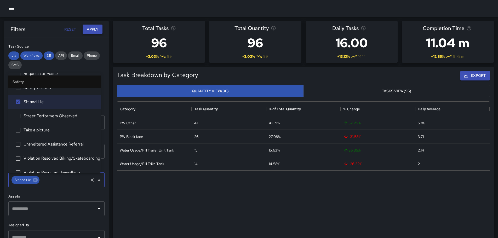
click at [92, 29] on button "Apply" at bounding box center [93, 30] width 20 height 10
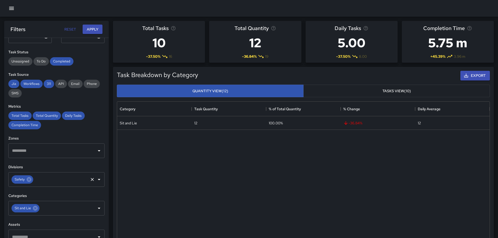
scroll to position [52, 0]
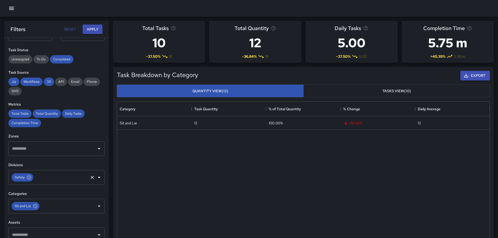
click at [96, 178] on icon "Open" at bounding box center [99, 177] width 6 height 6
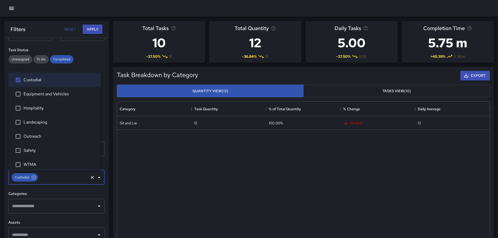
click at [96, 205] on icon "Open" at bounding box center [99, 206] width 6 height 6
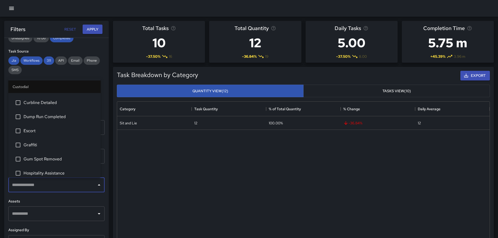
scroll to position [0, 0]
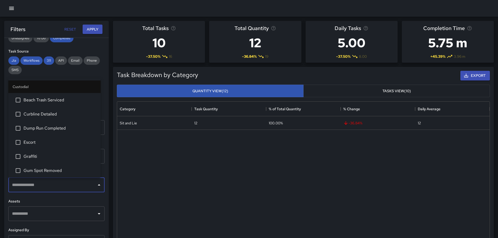
drag, startPoint x: 96, startPoint y: 96, endPoint x: 108, endPoint y: 116, distance: 23.3
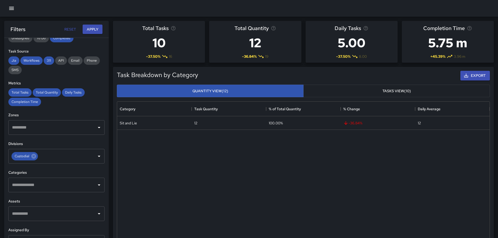
drag, startPoint x: 109, startPoint y: 145, endPoint x: 104, endPoint y: 150, distance: 7.4
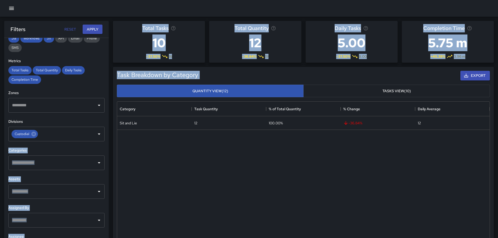
scroll to position [97, 0]
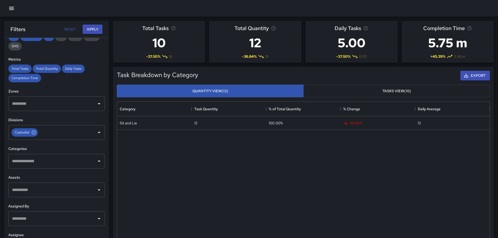
click at [77, 83] on div "**********" at bounding box center [56, 148] width 105 height 221
click at [90, 133] on icon "Clear" at bounding box center [92, 132] width 5 height 5
click at [91, 161] on icon "Clear" at bounding box center [92, 161] width 3 height 3
click at [96, 131] on icon "Open" at bounding box center [99, 132] width 6 height 6
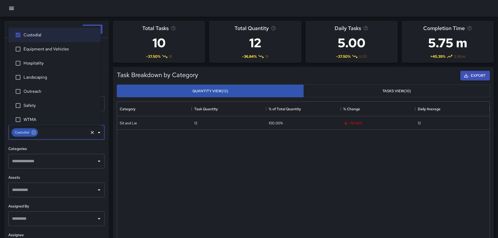
click at [96, 161] on icon "Open" at bounding box center [99, 161] width 6 height 6
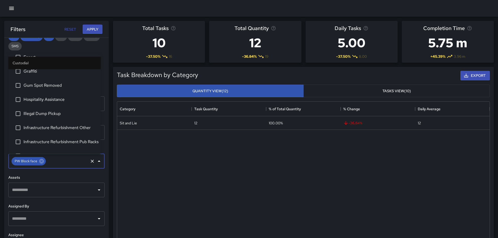
scroll to position [0, 0]
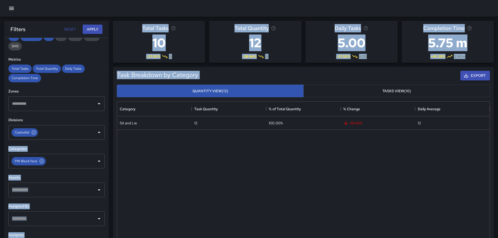
drag, startPoint x: 104, startPoint y: 127, endPoint x: 103, endPoint y: 115, distance: 12.3
click at [108, 105] on div "**********" at bounding box center [56, 148] width 105 height 221
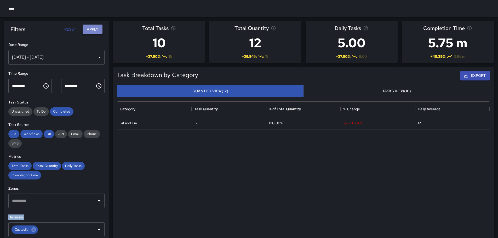
click at [92, 29] on button "Apply" at bounding box center [93, 30] width 20 height 10
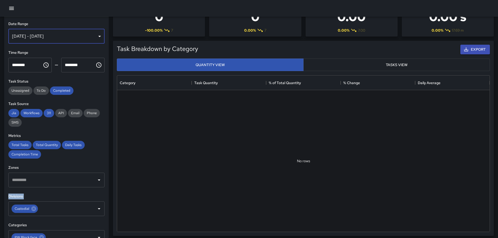
click at [97, 36] on div "[DATE] - [DATE]" at bounding box center [56, 36] width 96 height 15
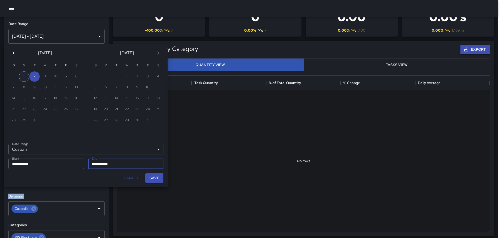
click at [25, 75] on button "1" at bounding box center [24, 76] width 10 height 10
type input "**********"
click at [27, 79] on button "1" at bounding box center [24, 76] width 10 height 10
type input "**********"
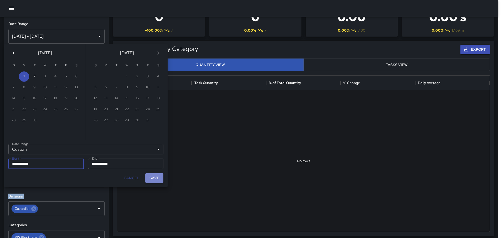
click at [157, 177] on button "Save" at bounding box center [154, 178] width 18 height 10
type input "**********"
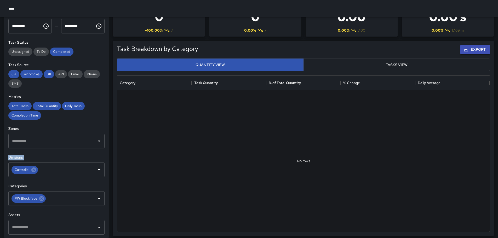
scroll to position [52, 0]
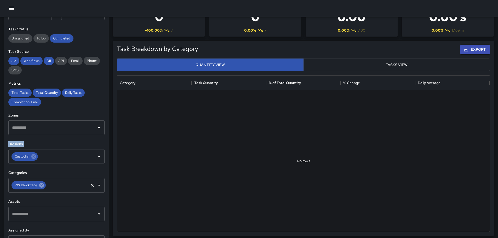
click at [40, 186] on icon at bounding box center [42, 186] width 6 height 6
click at [98, 157] on icon "Open" at bounding box center [99, 156] width 3 height 1
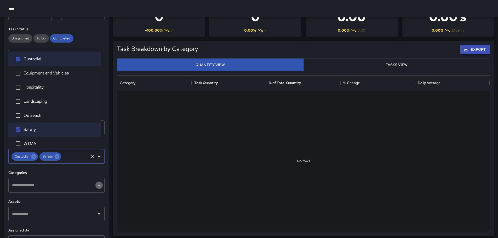
click at [98, 185] on icon "Open" at bounding box center [99, 185] width 3 height 1
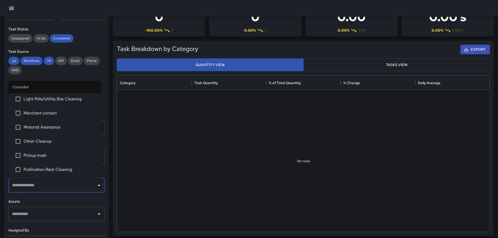
scroll to position [131, 0]
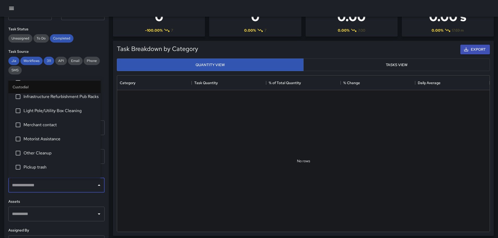
click at [95, 184] on button "Close" at bounding box center [98, 185] width 7 height 7
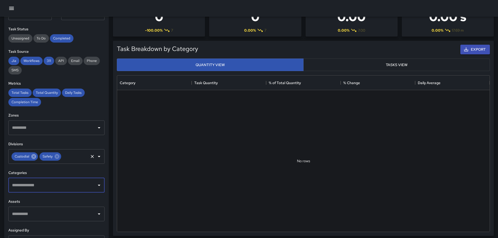
click at [33, 156] on icon at bounding box center [34, 157] width 6 height 6
click at [96, 187] on icon "Open" at bounding box center [99, 185] width 6 height 6
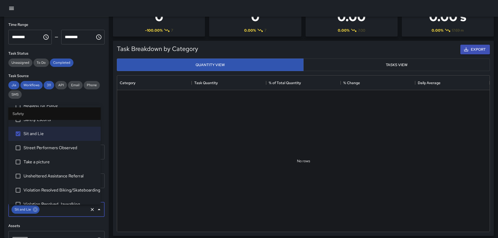
scroll to position [0, 0]
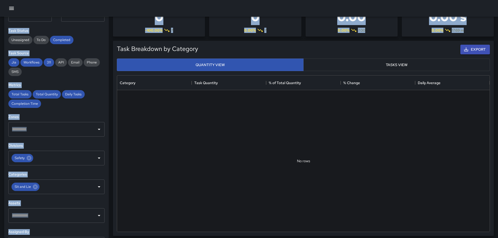
scroll to position [97, 0]
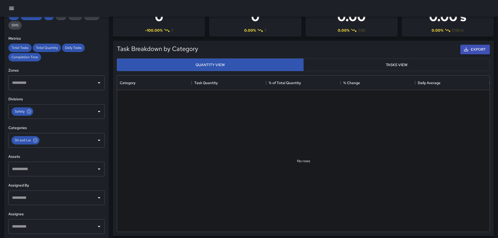
click at [137, 162] on div at bounding box center [303, 161] width 373 height 142
drag, startPoint x: 74, startPoint y: 54, endPoint x: 75, endPoint y: 58, distance: 4.7
click at [74, 57] on div "Total Tasks Total Quantity Daily Tasks Completion Time" at bounding box center [56, 53] width 96 height 18
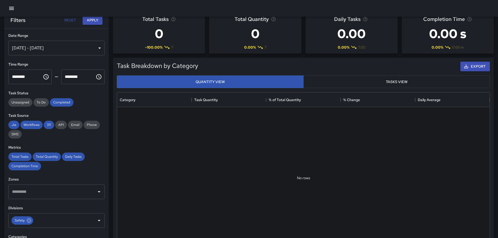
scroll to position [0, 0]
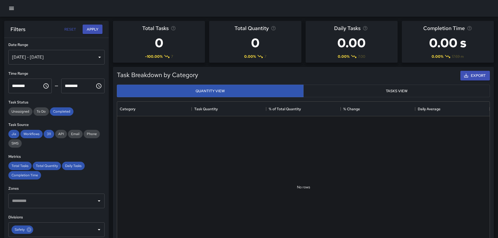
click at [424, 92] on button "Tasks View" at bounding box center [396, 91] width 187 height 13
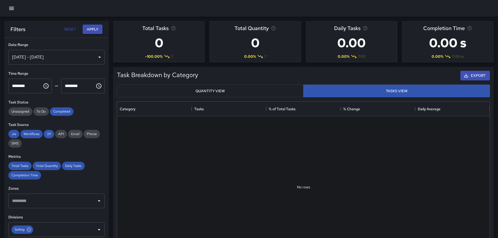
click at [99, 30] on button "Apply" at bounding box center [93, 30] width 20 height 10
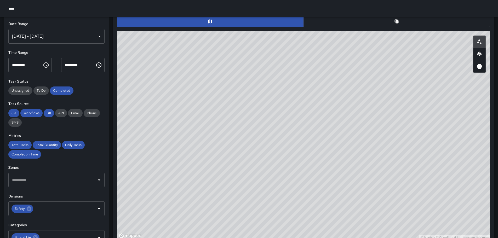
scroll to position [263, 0]
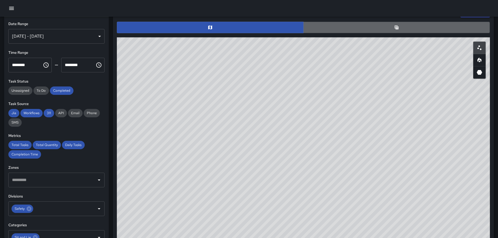
click at [403, 25] on button "button" at bounding box center [396, 28] width 187 height 12
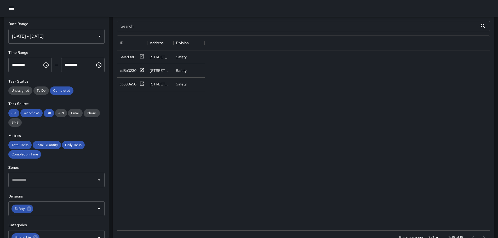
scroll to position [282, 0]
click at [148, 53] on div "[STREET_ADDRESS]" at bounding box center [160, 55] width 26 height 14
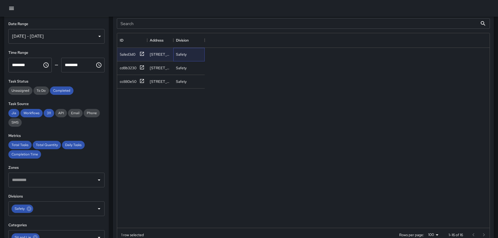
click at [191, 53] on div "Safety" at bounding box center [188, 55] width 31 height 14
drag, startPoint x: 158, startPoint y: 80, endPoint x: 161, endPoint y: 87, distance: 7.1
click at [158, 81] on div "[STREET_ADDRESS]" at bounding box center [160, 81] width 21 height 5
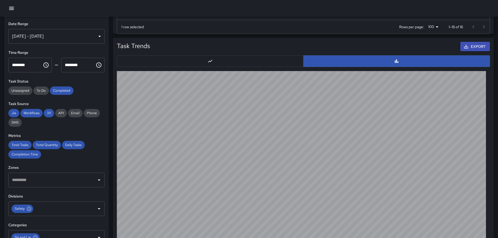
scroll to position [437, 0]
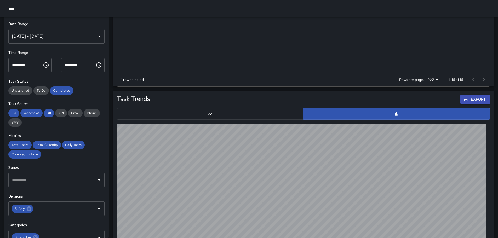
drag, startPoint x: 111, startPoint y: 71, endPoint x: 111, endPoint y: 56, distance: 14.9
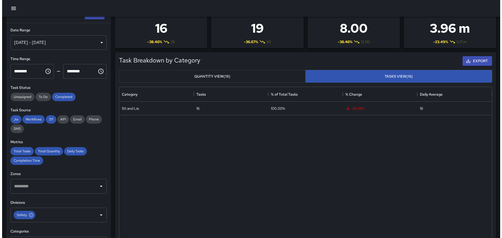
scroll to position [0, 0]
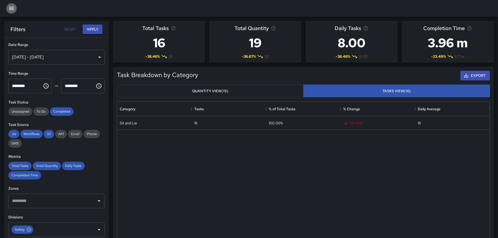
click at [15, 6] on button "button" at bounding box center [11, 8] width 10 height 10
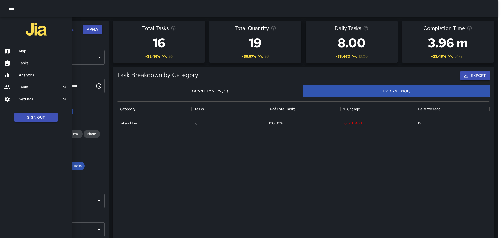
click at [13, 48] on div at bounding box center [11, 51] width 15 height 6
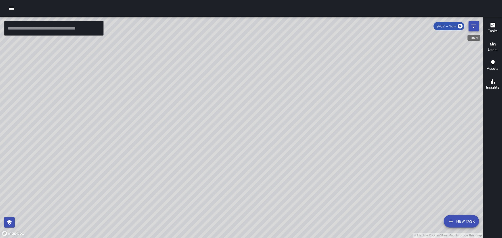
click at [475, 26] on icon "Filters" at bounding box center [474, 26] width 6 height 6
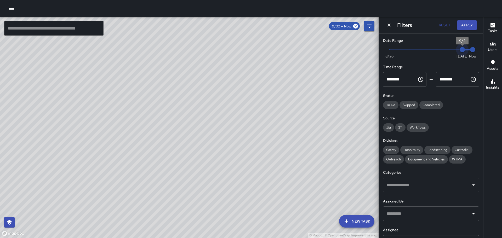
drag, startPoint x: 458, startPoint y: 49, endPoint x: 466, endPoint y: 49, distance: 7.6
click at [466, 49] on span "Now [DATE] [DATE] 5:13 pm" at bounding box center [431, 50] width 83 height 8
click at [470, 49] on span "5:13 pm" at bounding box center [472, 49] width 5 height 5
drag, startPoint x: 458, startPoint y: 50, endPoint x: 467, endPoint y: 50, distance: 9.2
click at [467, 50] on span "Now [DATE] [DATE] 5:13 pm" at bounding box center [431, 50] width 83 height 8
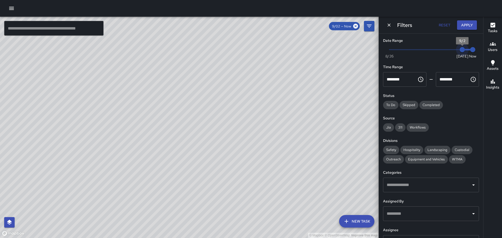
drag, startPoint x: 459, startPoint y: 48, endPoint x: 455, endPoint y: 48, distance: 3.7
click at [460, 48] on span "9/2" at bounding box center [462, 49] width 5 height 5
type input "*"
click at [451, 49] on span "Now [DATE] [DATE] 5:14 pm" at bounding box center [431, 50] width 83 height 8
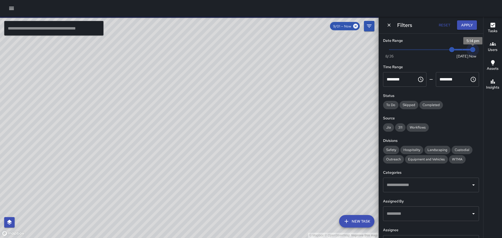
click at [470, 49] on span "5:14 pm" at bounding box center [472, 49] width 5 height 5
type input "*"
click at [455, 50] on span "Now [DATE] 9/1 9/2" at bounding box center [431, 50] width 83 height 8
click at [452, 50] on span "9/1" at bounding box center [451, 49] width 5 height 5
click at [449, 49] on span "9/1" at bounding box center [451, 49] width 5 height 5
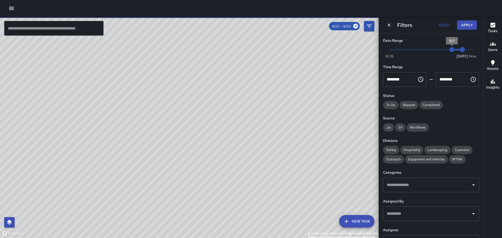
click at [449, 49] on span "9/1" at bounding box center [451, 49] width 5 height 5
click at [450, 49] on span "9/1" at bounding box center [451, 49] width 5 height 5
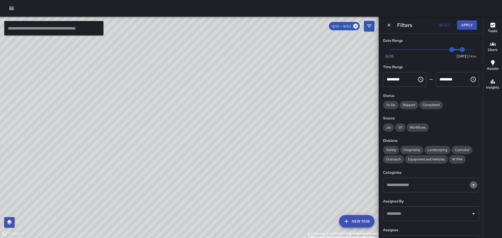
click at [471, 184] on icon "Open" at bounding box center [474, 185] width 6 height 6
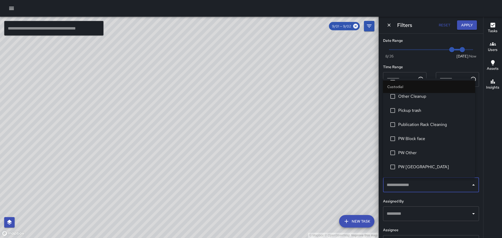
scroll to position [157, 0]
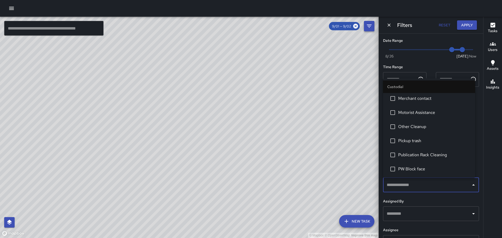
click at [369, 27] on icon "Filters" at bounding box center [369, 26] width 6 height 6
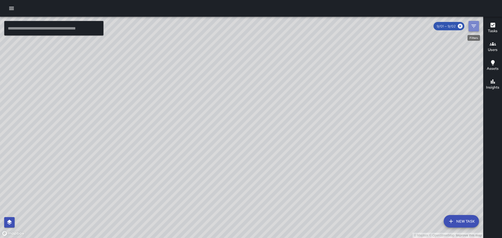
click at [476, 25] on icon "Filters" at bounding box center [474, 26] width 5 height 3
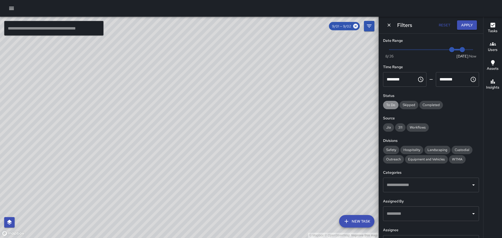
click at [388, 104] on span "To Do" at bounding box center [390, 105] width 15 height 4
drag, startPoint x: 390, startPoint y: 104, endPoint x: 420, endPoint y: 105, distance: 30.6
click at [393, 104] on span "To Do" at bounding box center [390, 105] width 15 height 4
click at [434, 105] on span "Completed" at bounding box center [432, 105] width 24 height 4
click at [387, 129] on span "Jia" at bounding box center [388, 127] width 11 height 4
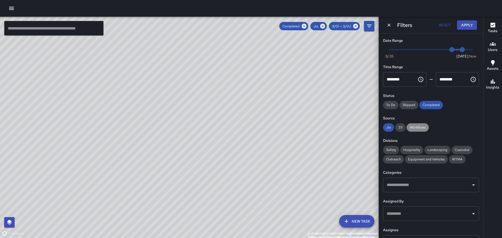
click at [417, 126] on span "Workflows" at bounding box center [418, 127] width 22 height 4
click at [394, 150] on span "Safety" at bounding box center [391, 150] width 16 height 4
click at [472, 185] on icon "Open" at bounding box center [473, 185] width 3 height 1
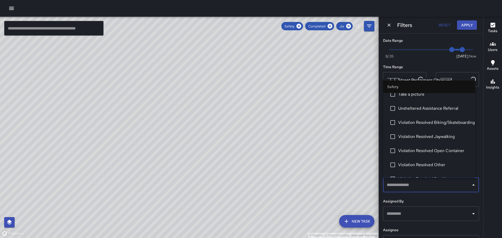
scroll to position [261, 0]
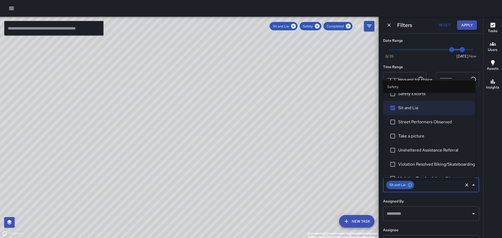
click at [467, 26] on button "Apply" at bounding box center [467, 25] width 20 height 10
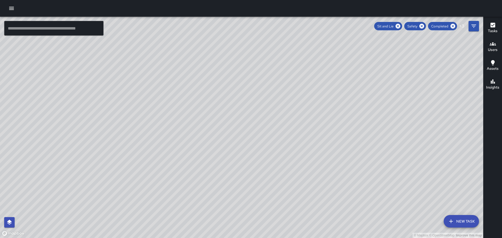
click at [491, 27] on icon "button" at bounding box center [493, 25] width 6 height 6
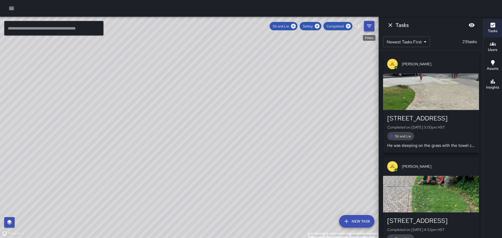
click at [370, 24] on icon "Filters" at bounding box center [369, 26] width 6 height 6
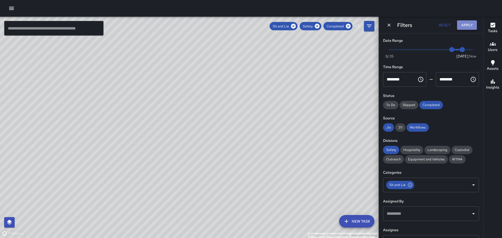
click at [469, 23] on button "Apply" at bounding box center [467, 25] width 20 height 10
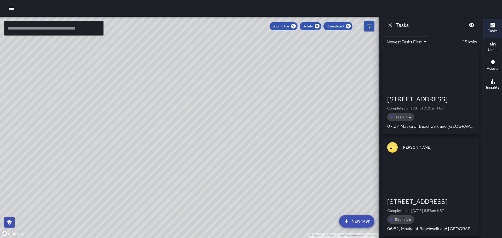
scroll to position [957, 0]
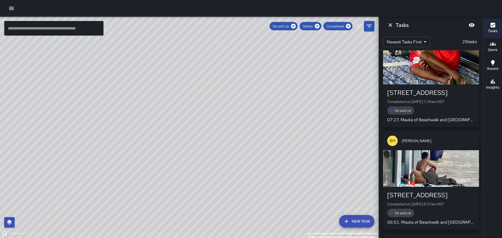
click at [494, 47] on icon "button" at bounding box center [493, 44] width 6 height 6
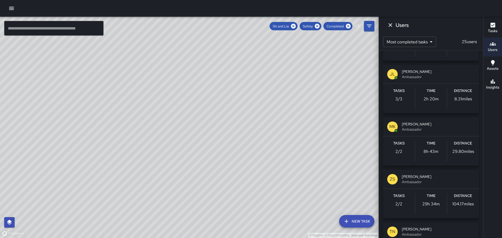
scroll to position [78, 0]
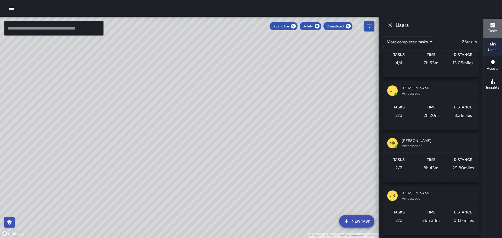
click at [494, 26] on icon "button" at bounding box center [493, 25] width 5 height 5
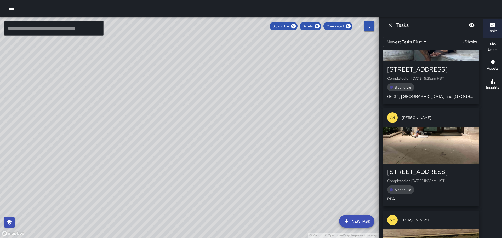
scroll to position [1297, 0]
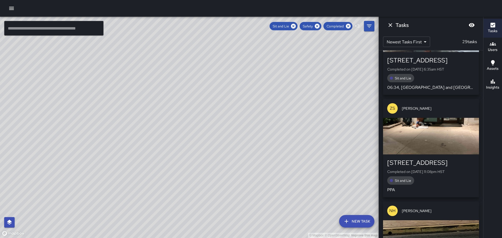
click at [491, 83] on icon "button" at bounding box center [493, 81] width 6 height 6
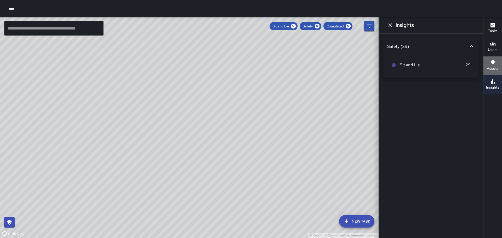
click at [492, 63] on icon "button" at bounding box center [493, 62] width 4 height 5
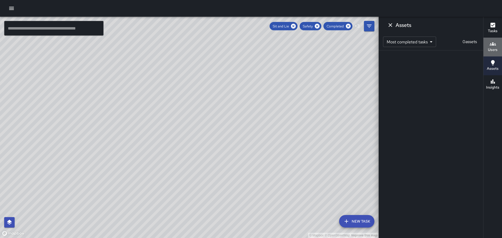
click at [492, 44] on icon "button" at bounding box center [493, 44] width 6 height 6
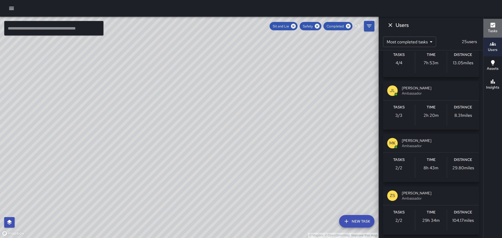
click at [493, 25] on icon "button" at bounding box center [493, 25] width 6 height 6
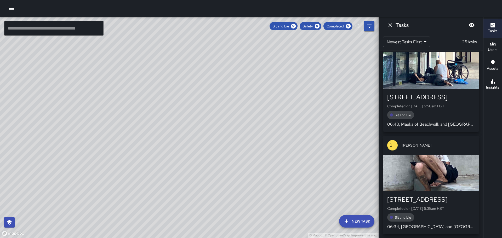
scroll to position [1166, 0]
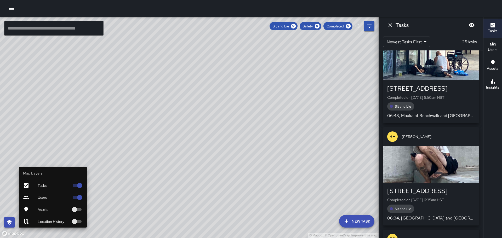
click at [5, 224] on button "button" at bounding box center [9, 222] width 10 height 10
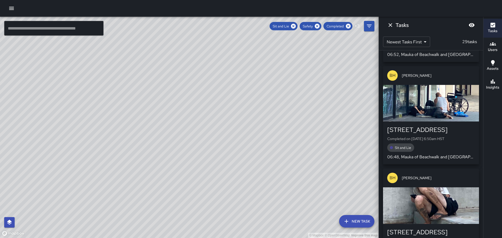
scroll to position [1114, 0]
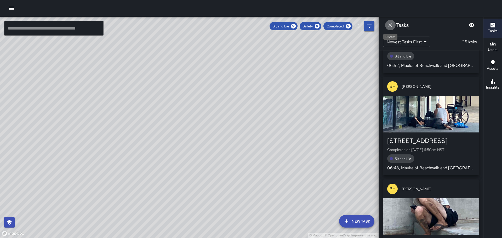
click at [390, 26] on icon "Dismiss" at bounding box center [390, 25] width 6 height 6
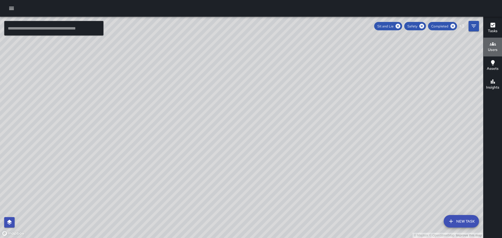
click at [492, 41] on icon "button" at bounding box center [493, 44] width 6 height 6
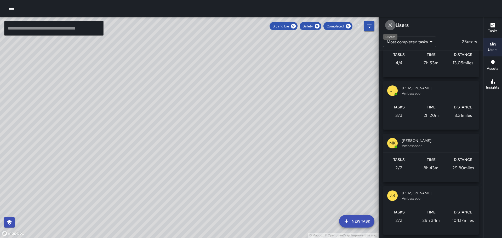
click at [390, 24] on icon "Dismiss" at bounding box center [391, 25] width 4 height 4
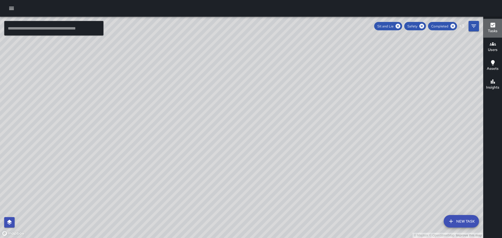
click at [493, 28] on icon "button" at bounding box center [493, 25] width 6 height 6
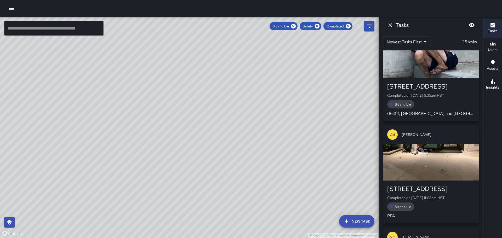
scroll to position [1297, 0]
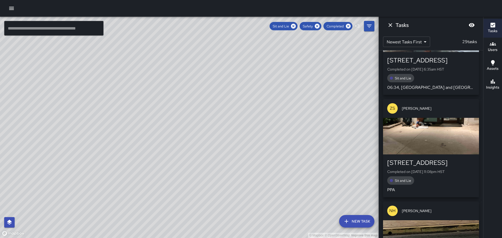
click at [428, 159] on div "[STREET_ADDRESS]" at bounding box center [431, 163] width 88 height 8
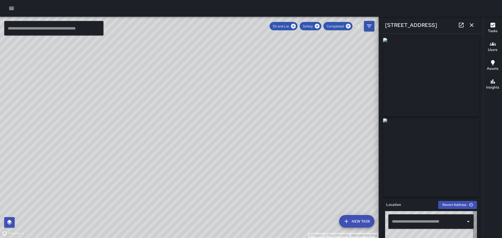
type input "**********"
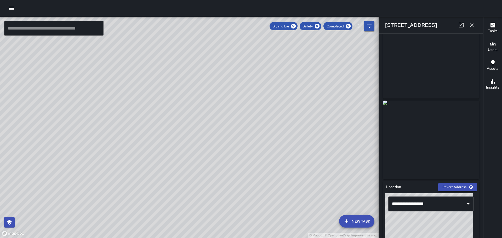
scroll to position [0, 0]
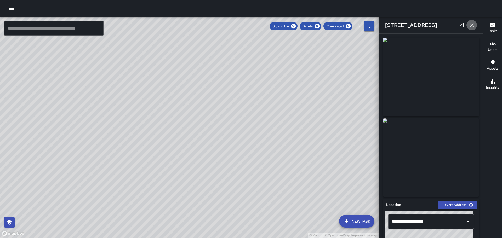
click at [472, 25] on icon "button" at bounding box center [472, 25] width 6 height 6
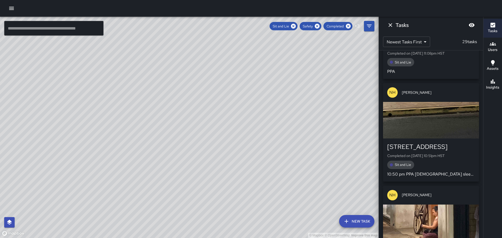
scroll to position [1428, 0]
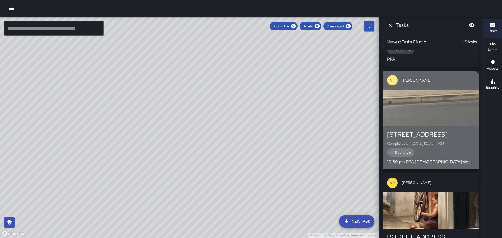
click at [429, 110] on div "button" at bounding box center [431, 108] width 96 height 37
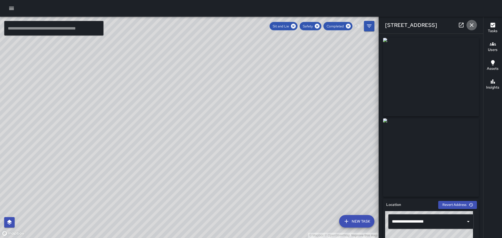
click at [472, 24] on icon "button" at bounding box center [472, 25] width 6 height 6
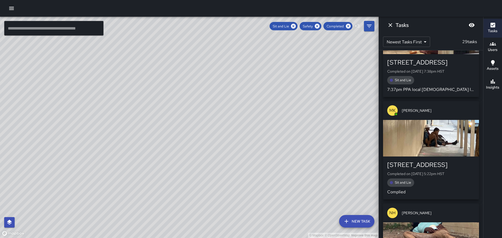
scroll to position [1611, 0]
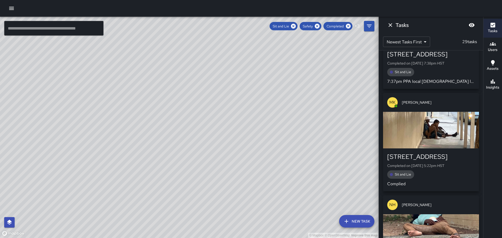
click at [432, 131] on div "button" at bounding box center [431, 130] width 96 height 37
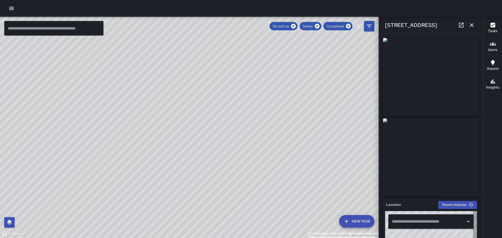
type input "**********"
click at [473, 23] on icon "button" at bounding box center [472, 25] width 6 height 6
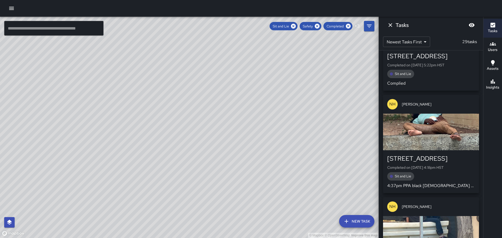
scroll to position [1716, 0]
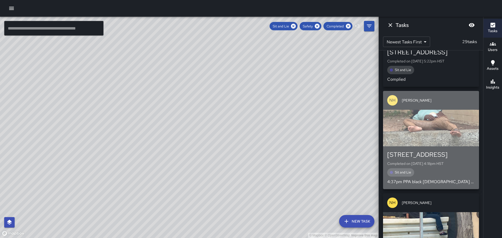
click at [442, 116] on div "button" at bounding box center [431, 128] width 96 height 37
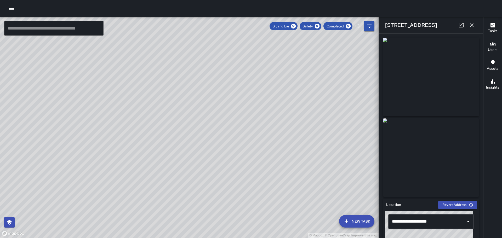
click at [472, 22] on icon "button" at bounding box center [472, 25] width 6 height 6
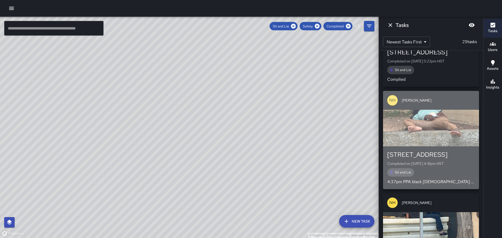
click at [435, 126] on div "button" at bounding box center [431, 128] width 96 height 37
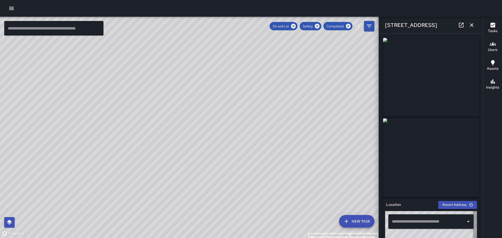
type input "**********"
click at [472, 25] on icon "button" at bounding box center [472, 25] width 4 height 4
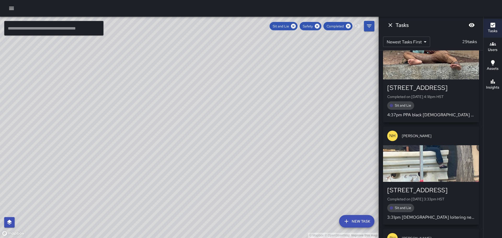
scroll to position [1794, 0]
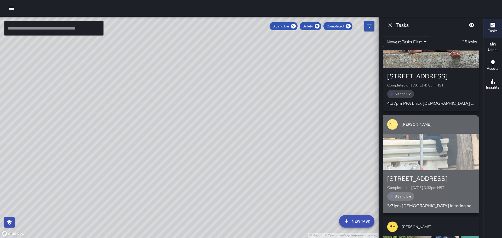
click at [427, 175] on div "[STREET_ADDRESS]" at bounding box center [431, 179] width 88 height 8
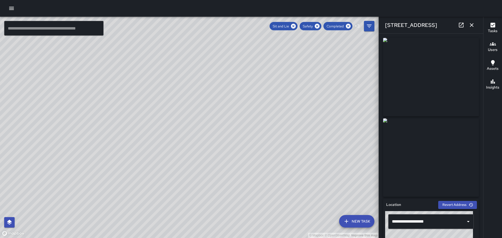
click at [472, 24] on icon "button" at bounding box center [472, 25] width 6 height 6
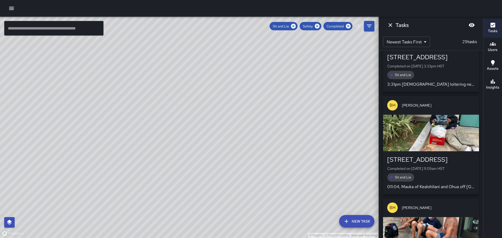
scroll to position [1925, 0]
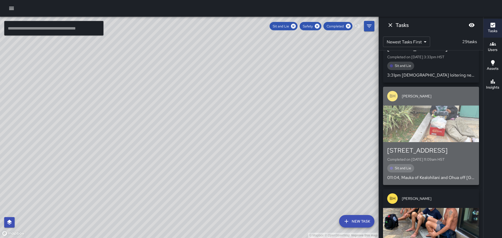
click at [431, 146] on div "[STREET_ADDRESS]" at bounding box center [431, 150] width 88 height 8
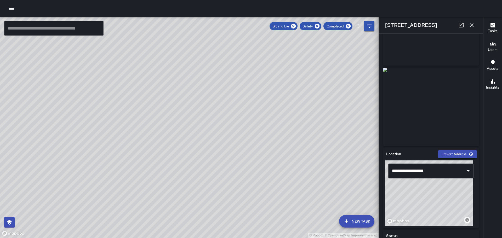
scroll to position [0, 0]
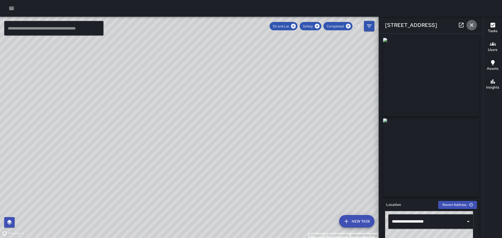
click at [472, 25] on icon "button" at bounding box center [472, 25] width 6 height 6
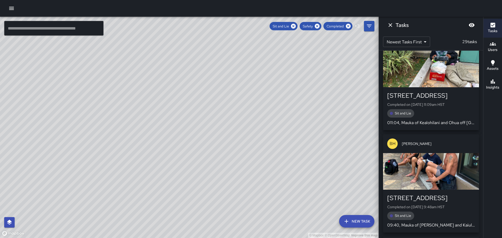
scroll to position [2056, 0]
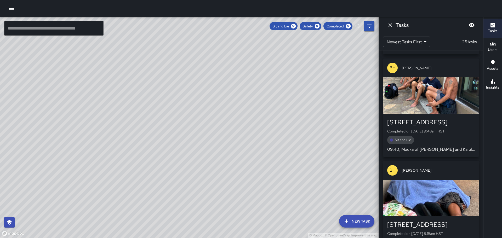
click at [434, 96] on div "button" at bounding box center [431, 95] width 96 height 37
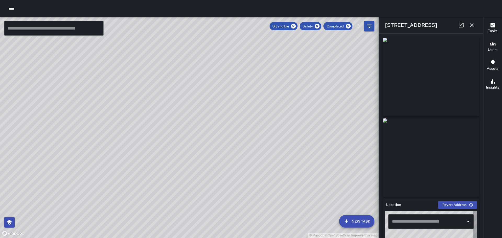
type input "**********"
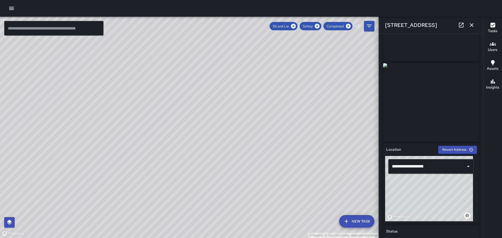
scroll to position [0, 0]
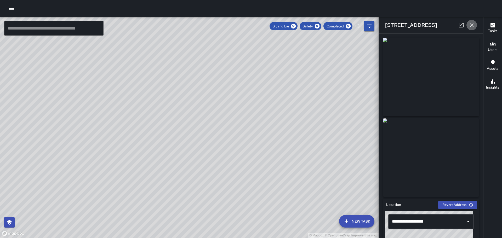
click at [473, 22] on icon "button" at bounding box center [472, 25] width 6 height 6
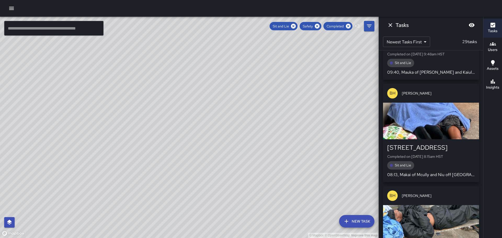
scroll to position [2134, 0]
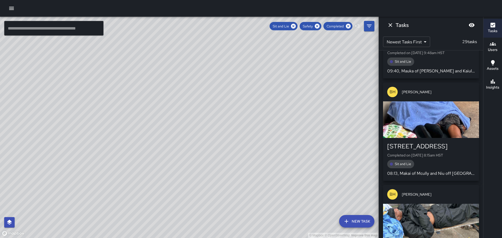
click at [424, 142] on div "[STREET_ADDRESS]" at bounding box center [431, 146] width 88 height 8
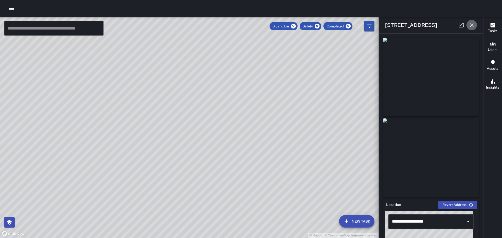
click at [470, 24] on icon "button" at bounding box center [472, 25] width 6 height 6
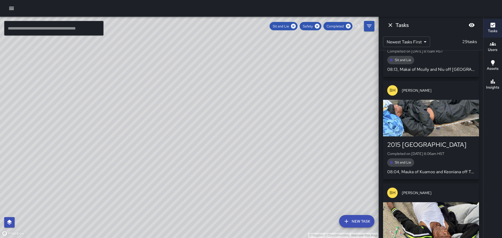
scroll to position [2239, 0]
click at [432, 115] on div "button" at bounding box center [431, 117] width 96 height 37
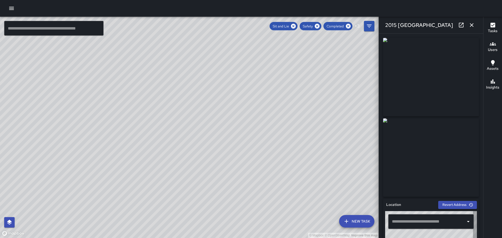
type input "**********"
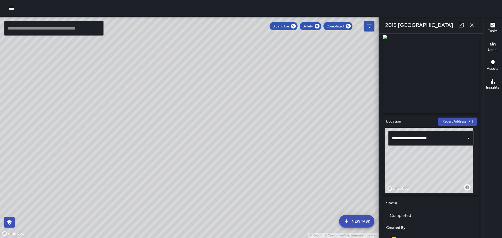
scroll to position [0, 0]
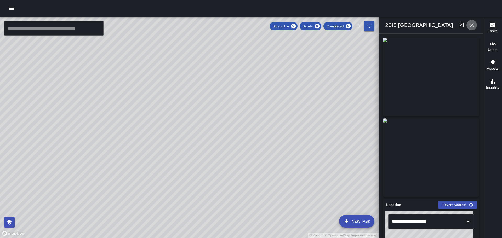
click at [474, 24] on icon "button" at bounding box center [472, 25] width 6 height 6
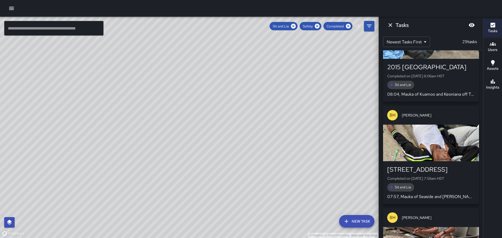
scroll to position [2343, 0]
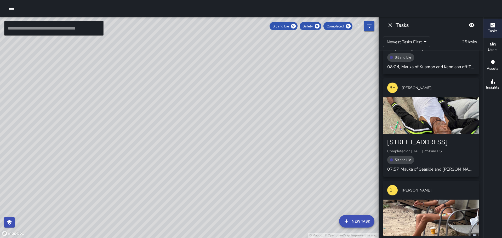
click at [437, 138] on div "[STREET_ADDRESS]" at bounding box center [431, 142] width 88 height 8
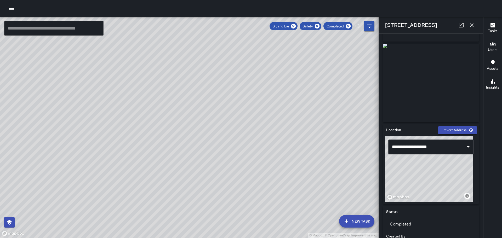
scroll to position [0, 0]
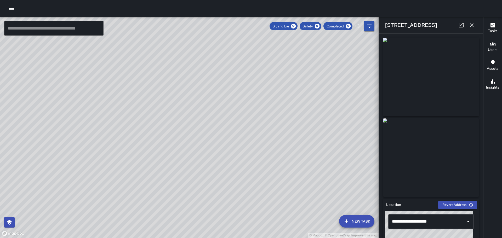
click at [475, 24] on icon "button" at bounding box center [472, 25] width 6 height 6
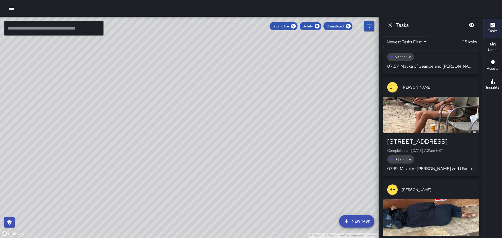
scroll to position [2448, 0]
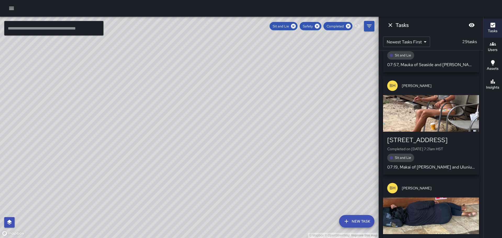
click at [427, 112] on div "button" at bounding box center [431, 113] width 96 height 37
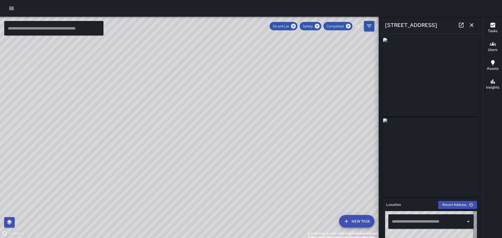
type input "**********"
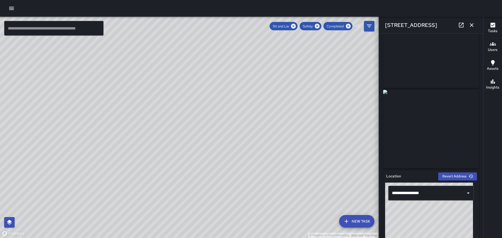
scroll to position [0, 0]
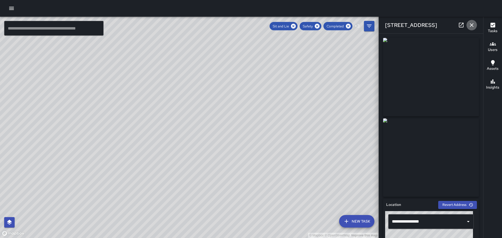
click at [473, 25] on icon "button" at bounding box center [472, 25] width 6 height 6
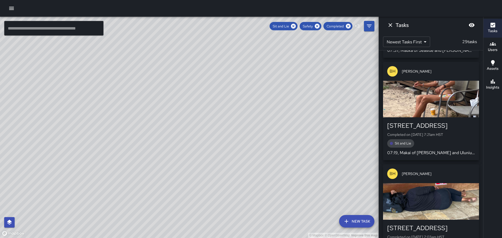
scroll to position [2526, 0]
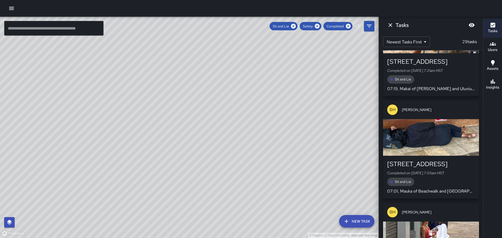
click at [431, 119] on div "button" at bounding box center [431, 137] width 96 height 37
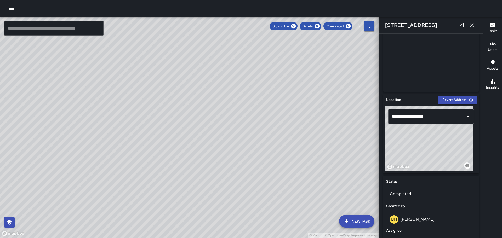
scroll to position [0, 0]
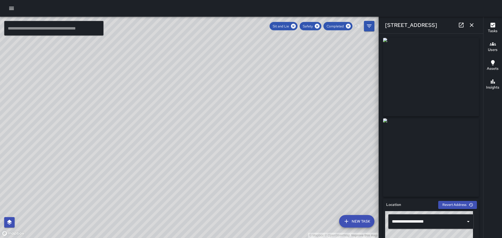
click at [471, 22] on button "button" at bounding box center [472, 25] width 10 height 10
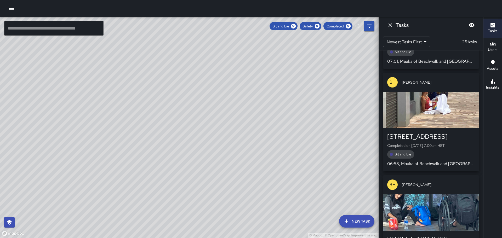
scroll to position [2657, 0]
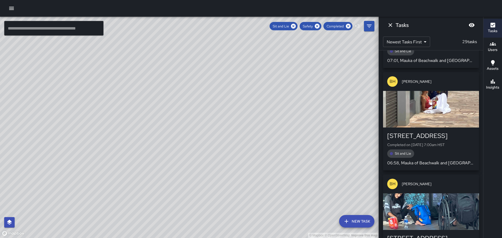
click at [433, 103] on div "button" at bounding box center [431, 109] width 96 height 37
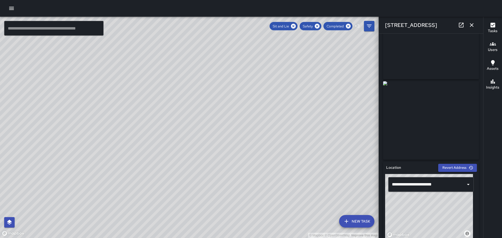
scroll to position [0, 0]
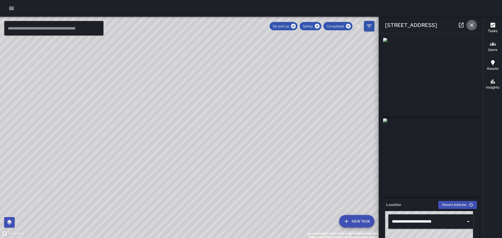
click at [470, 24] on icon "button" at bounding box center [472, 25] width 6 height 6
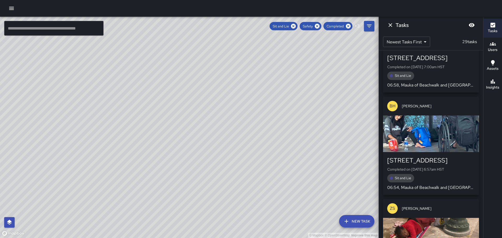
scroll to position [2736, 0]
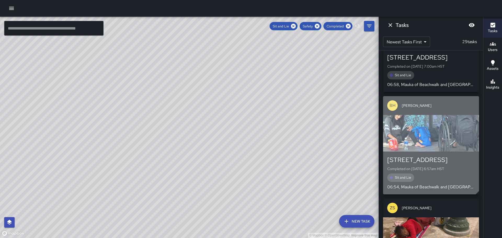
click at [423, 120] on div "button" at bounding box center [431, 133] width 96 height 37
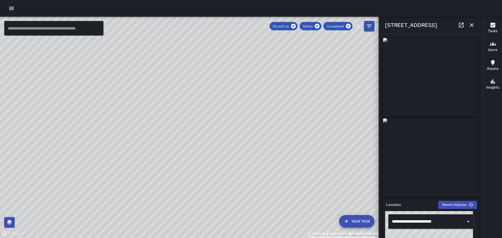
click at [482, 103] on div "© Mapbox © OpenStreetMap Improve this map ​ New Task Sit and Lie Safety Complet…" at bounding box center [251, 128] width 502 height 222
click at [492, 112] on div "Tasks Users Assets Insights" at bounding box center [492, 128] width 19 height 222
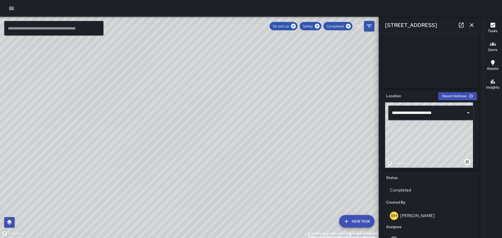
scroll to position [0, 0]
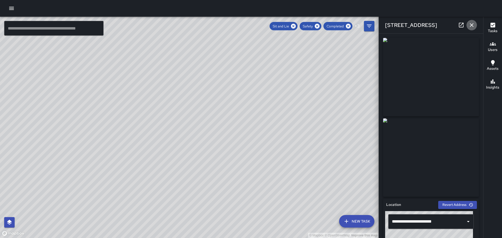
drag, startPoint x: 470, startPoint y: 25, endPoint x: 459, endPoint y: 38, distance: 17.3
click at [470, 26] on icon "button" at bounding box center [472, 25] width 6 height 6
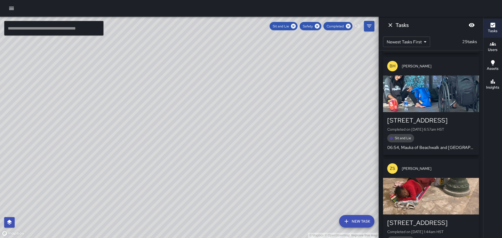
scroll to position [2782, 0]
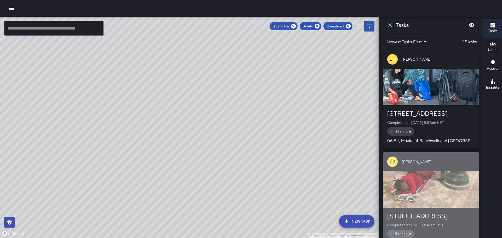
click at [413, 175] on div "button" at bounding box center [431, 189] width 96 height 37
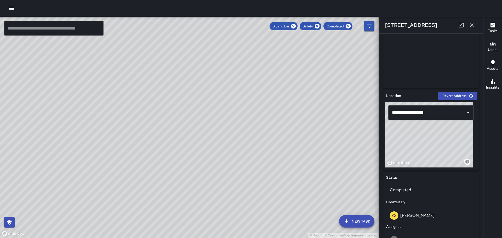
scroll to position [0, 0]
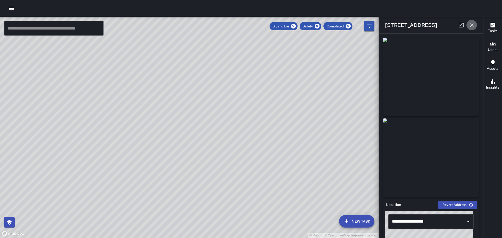
click at [473, 24] on icon "button" at bounding box center [472, 25] width 6 height 6
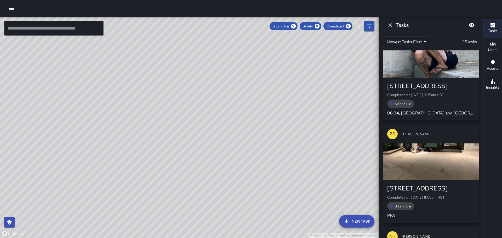
scroll to position [1328, 0]
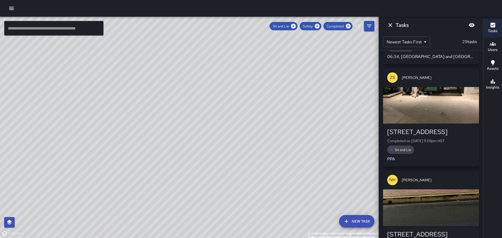
click at [441, 107] on div "button" at bounding box center [431, 105] width 96 height 37
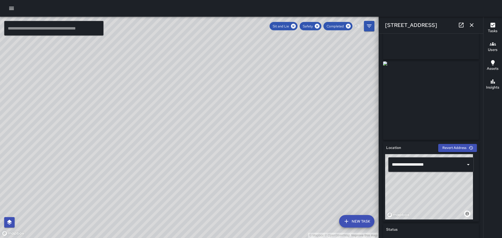
scroll to position [0, 0]
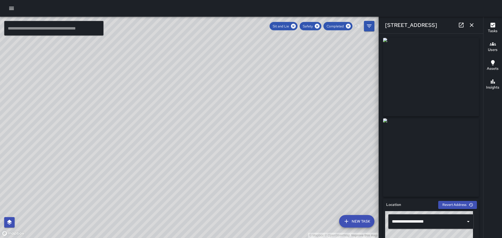
click at [473, 24] on icon "button" at bounding box center [472, 25] width 4 height 4
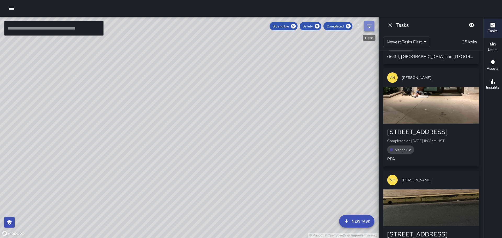
click at [370, 29] on icon "Filters" at bounding box center [369, 26] width 6 height 6
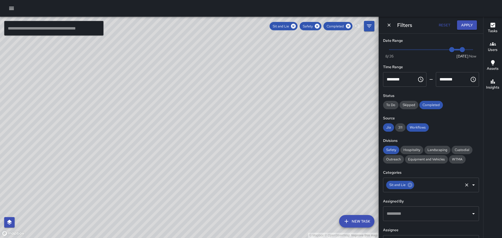
click at [471, 185] on icon "Open" at bounding box center [474, 185] width 6 height 6
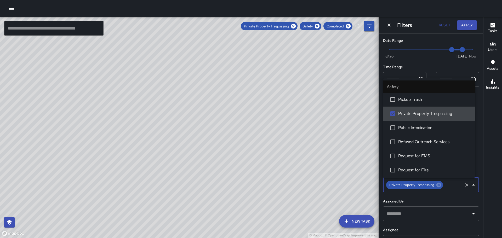
scroll to position [21, 0]
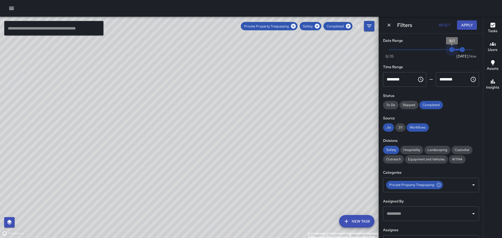
type input "*"
drag, startPoint x: 449, startPoint y: 49, endPoint x: 442, endPoint y: 49, distance: 7.1
click at [449, 49] on span "9/1" at bounding box center [451, 49] width 5 height 5
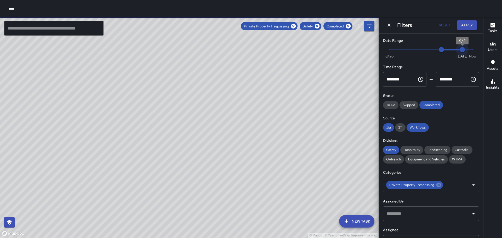
type input "*"
drag, startPoint x: 457, startPoint y: 48, endPoint x: 452, endPoint y: 48, distance: 5.8
click at [452, 48] on span "9/1" at bounding box center [451, 49] width 5 height 5
click at [467, 23] on button "Apply" at bounding box center [467, 25] width 20 height 10
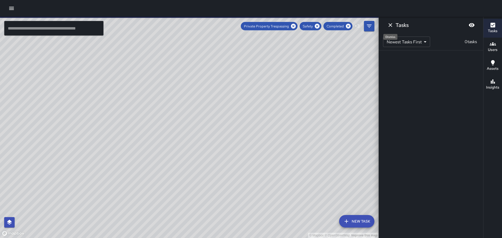
click at [391, 25] on icon "Dismiss" at bounding box center [391, 25] width 4 height 4
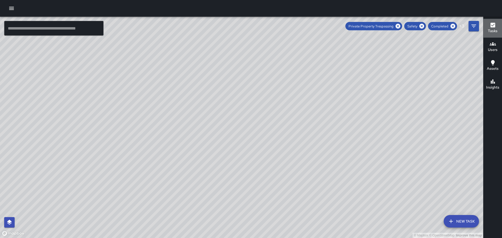
click at [493, 27] on icon "button" at bounding box center [493, 25] width 5 height 5
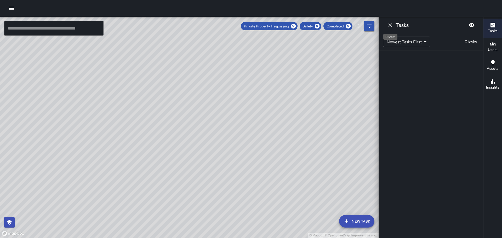
click at [390, 24] on icon "Dismiss" at bounding box center [390, 25] width 6 height 6
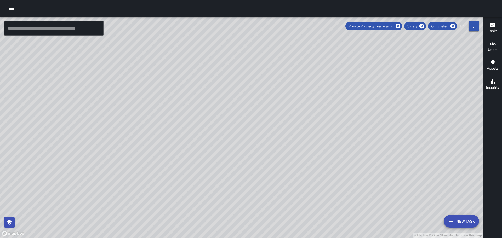
click at [492, 85] on h6 "Insights" at bounding box center [492, 88] width 13 height 6
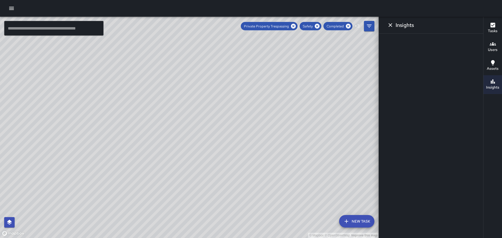
drag, startPoint x: 309, startPoint y: 108, endPoint x: 193, endPoint y: 210, distance: 154.2
click at [193, 210] on div "© Mapbox © OpenStreetMap Improve this map" at bounding box center [189, 128] width 379 height 222
click at [391, 23] on icon "Dismiss" at bounding box center [390, 25] width 6 height 6
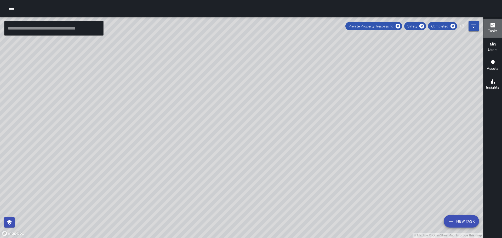
click at [496, 24] on icon "button" at bounding box center [493, 25] width 6 height 6
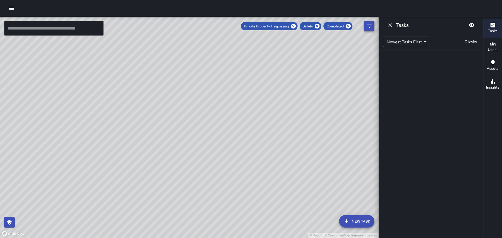
click at [369, 25] on icon "Filters" at bounding box center [369, 26] width 5 height 3
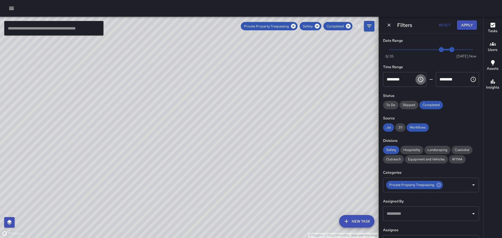
click at [421, 77] on icon "Choose time, selected time is 12:00 AM" at bounding box center [421, 79] width 6 height 6
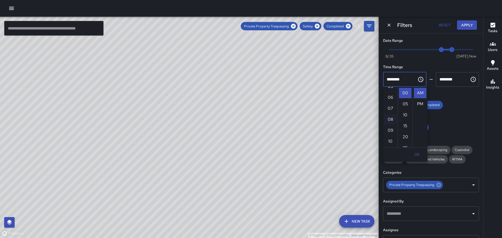
scroll to position [78, 0]
click at [391, 123] on li "10" at bounding box center [390, 124] width 13 height 10
type input "********"
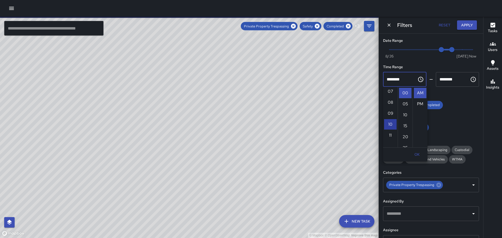
scroll to position [110, 0]
click at [470, 78] on icon "Choose time, selected time is 11:59 PM" at bounding box center [473, 79] width 6 height 6
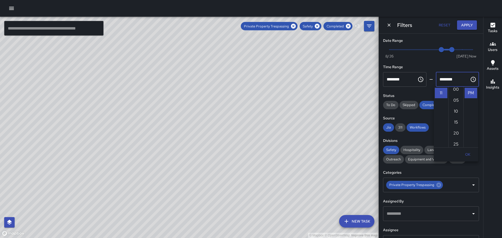
scroll to position [0, 0]
click at [442, 93] on li "11" at bounding box center [441, 93] width 13 height 10
click at [438, 94] on li "11" at bounding box center [441, 93] width 13 height 10
click at [456, 108] on li "05" at bounding box center [456, 104] width 13 height 10
type input "********"
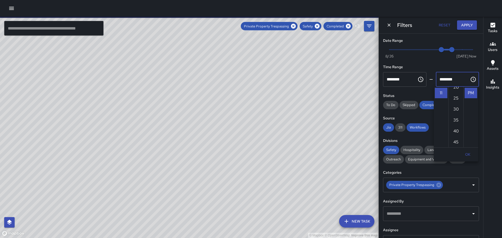
scroll to position [63, 0]
click at [470, 80] on icon "Choose time, selected time is 11:05 PM" at bounding box center [473, 79] width 6 height 6
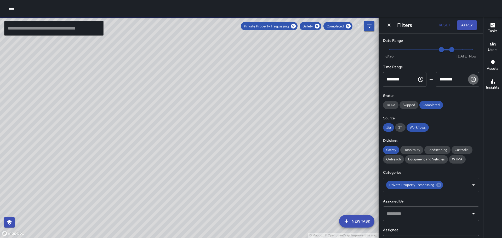
click at [470, 79] on icon "Choose time, selected time is 11:05 PM" at bounding box center [473, 79] width 6 height 6
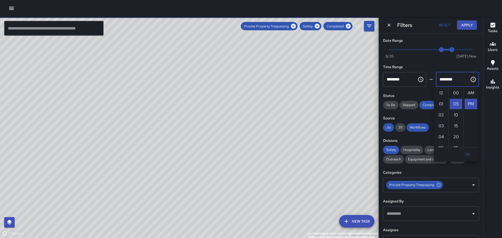
scroll to position [11, 0]
click at [442, 91] on li "11" at bounding box center [441, 93] width 13 height 10
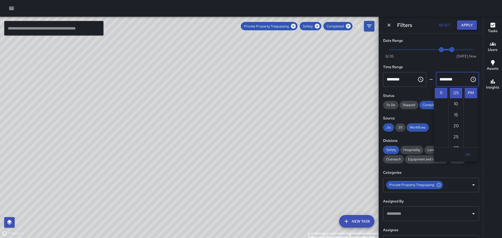
click at [469, 26] on button "Apply" at bounding box center [467, 25] width 20 height 10
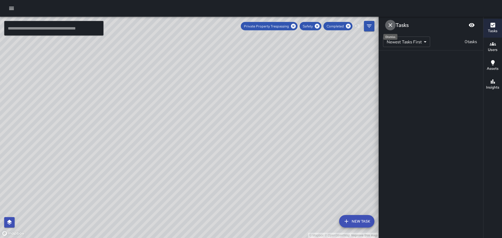
click at [388, 25] on icon "Dismiss" at bounding box center [390, 25] width 6 height 6
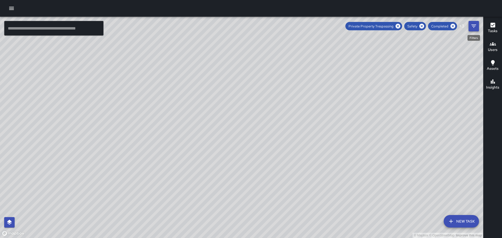
click at [473, 27] on icon "Filters" at bounding box center [474, 26] width 6 height 6
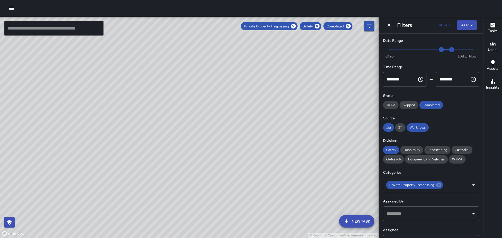
type input "*"
click at [465, 50] on span "Now [DATE] 8/31 9/1" at bounding box center [431, 50] width 83 height 8
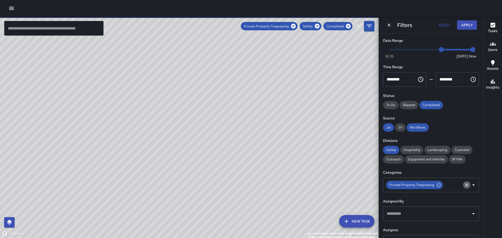
click at [465, 185] on icon "Clear" at bounding box center [466, 185] width 3 height 3
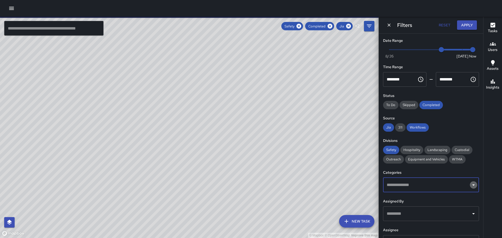
click at [471, 184] on icon "Open" at bounding box center [474, 185] width 6 height 6
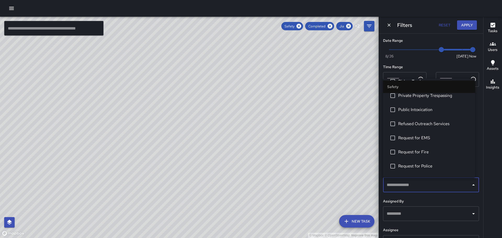
scroll to position [182, 0]
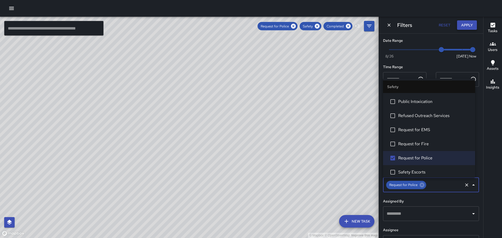
click at [467, 25] on button "Apply" at bounding box center [467, 25] width 20 height 10
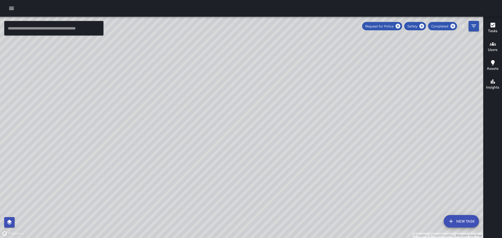
click at [493, 27] on icon "button" at bounding box center [493, 25] width 5 height 5
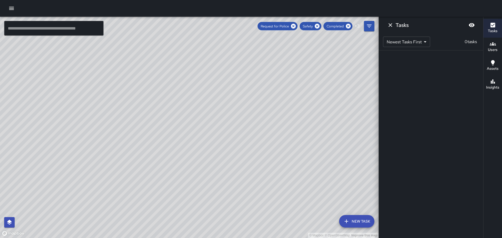
click at [201, 127] on div "© Mapbox © OpenStreetMap Improve this map" at bounding box center [189, 128] width 379 height 222
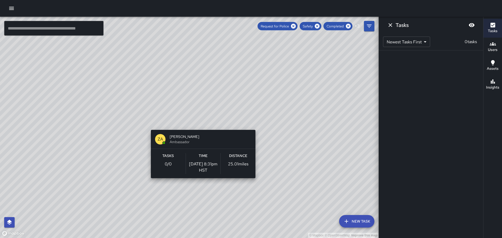
scroll to position [0, 0]
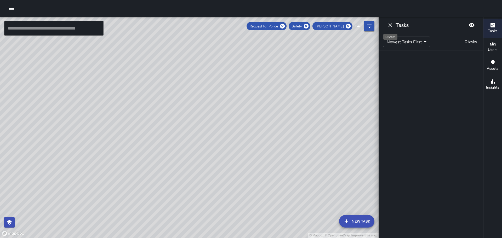
click at [391, 25] on icon "Dismiss" at bounding box center [390, 25] width 6 height 6
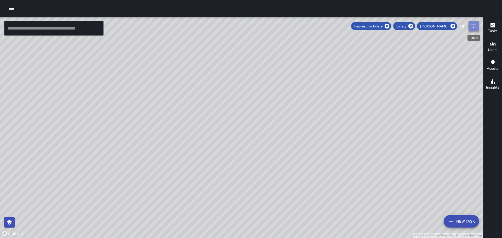
click at [476, 27] on icon "Filters" at bounding box center [474, 26] width 6 height 6
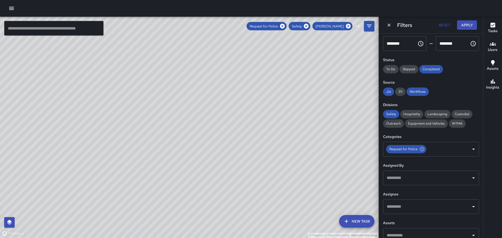
scroll to position [45, 0]
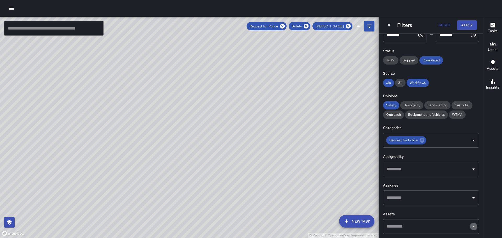
click at [471, 225] on icon "Open" at bounding box center [474, 227] width 6 height 6
click at [472, 227] on icon "Close" at bounding box center [473, 226] width 3 height 1
click at [471, 199] on icon "Open" at bounding box center [474, 198] width 6 height 6
click at [472, 198] on icon "Close" at bounding box center [473, 197] width 3 height 1
click at [471, 198] on icon "Open" at bounding box center [474, 198] width 6 height 6
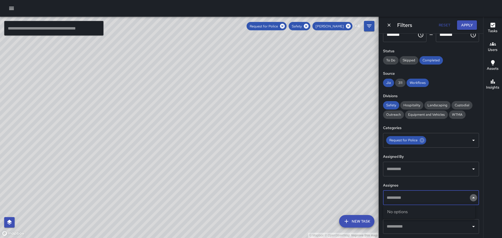
click at [472, 198] on icon "Close" at bounding box center [473, 197] width 3 height 1
click at [471, 170] on icon "Open" at bounding box center [474, 169] width 6 height 6
click at [472, 170] on icon "Close" at bounding box center [473, 168] width 3 height 1
click at [465, 140] on icon "Clear" at bounding box center [466, 140] width 3 height 3
